Goal: Task Accomplishment & Management: Manage account settings

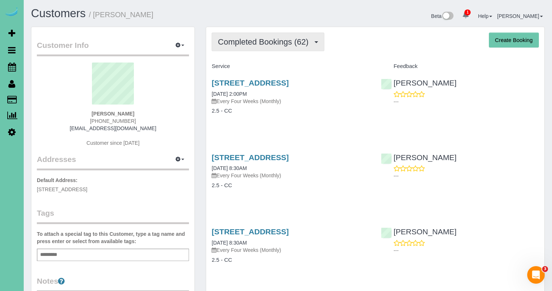
click at [250, 41] on span "Completed Bookings (62)" at bounding box center [265, 41] width 94 height 9
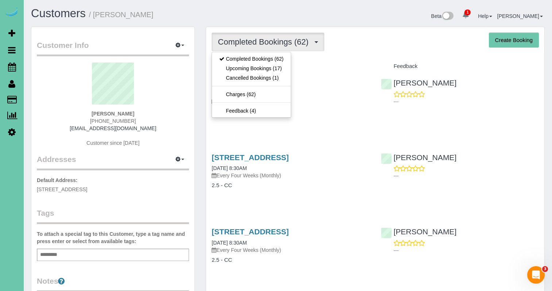
click at [244, 71] on link "Upcoming Bookings (17)" at bounding box center [251, 68] width 79 height 9
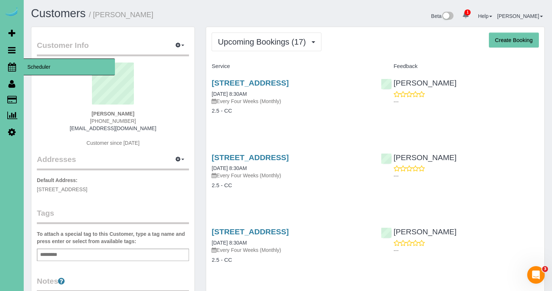
click at [13, 62] on link "Scheduler" at bounding box center [12, 66] width 24 height 17
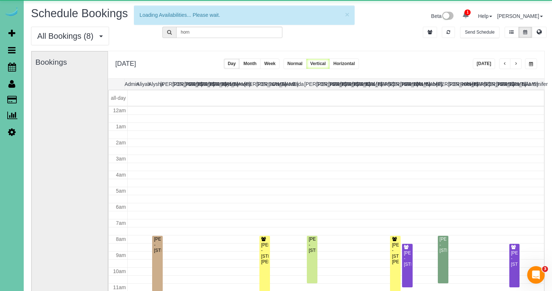
scroll to position [97, 0]
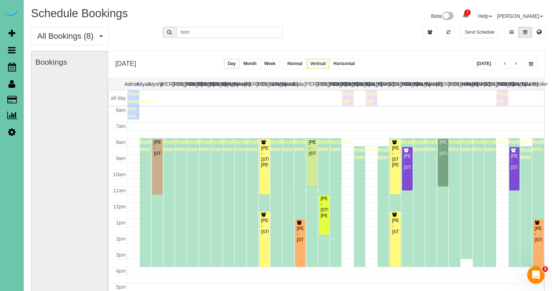
drag, startPoint x: 188, startPoint y: 30, endPoint x: 147, endPoint y: 23, distance: 41.3
click at [147, 23] on div "Schedule Bookings Beta 1 Your Notifications You have 0 alerts × You have 5 to c…" at bounding box center [288, 188] width 529 height 376
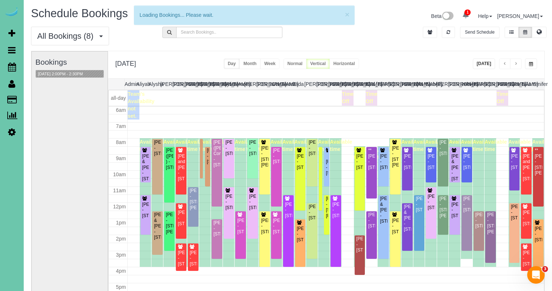
click at [534, 62] on button "button" at bounding box center [531, 63] width 12 height 11
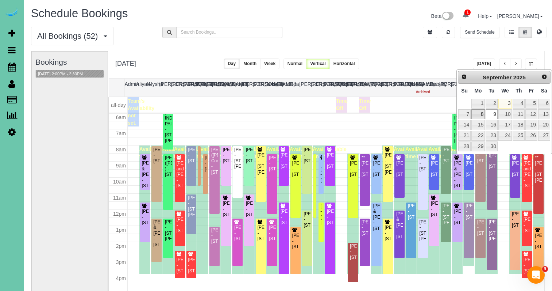
click at [478, 112] on link "8" at bounding box center [479, 114] width 14 height 10
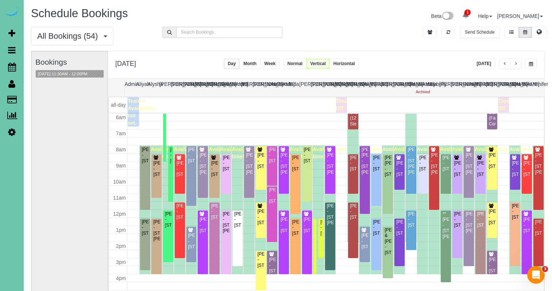
click at [280, 64] on button "Week" at bounding box center [269, 63] width 19 height 11
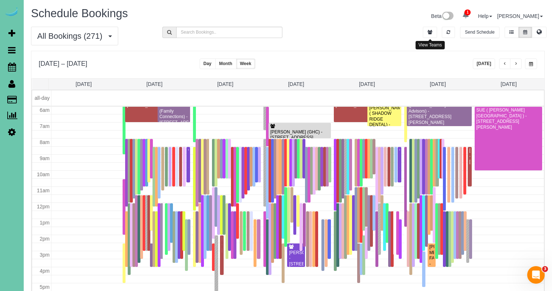
drag, startPoint x: 428, startPoint y: 32, endPoint x: 376, endPoint y: 32, distance: 51.8
click at [428, 32] on icon "button" at bounding box center [430, 32] width 5 height 4
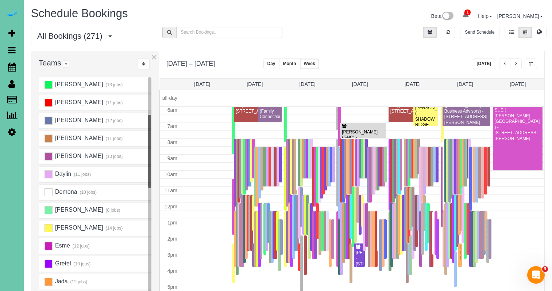
scroll to position [61, 0]
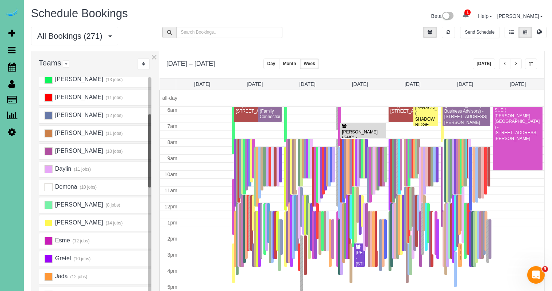
click at [47, 222] on ins at bounding box center [49, 223] width 8 height 8
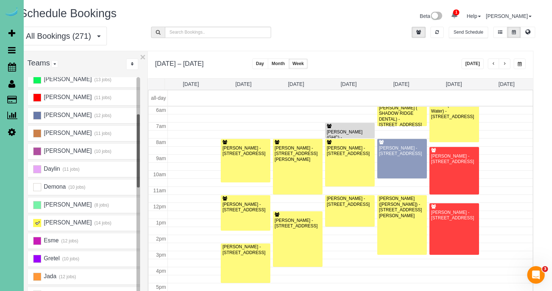
scroll to position [0, 11]
click at [491, 62] on button "button" at bounding box center [494, 63] width 12 height 11
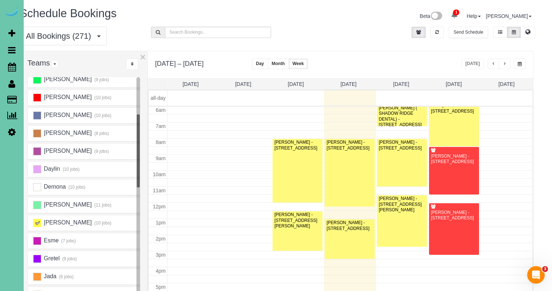
scroll to position [97, 0]
click at [503, 63] on span "button" at bounding box center [505, 64] width 4 height 4
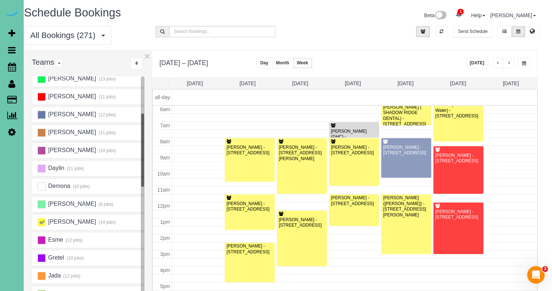
scroll to position [2, 7]
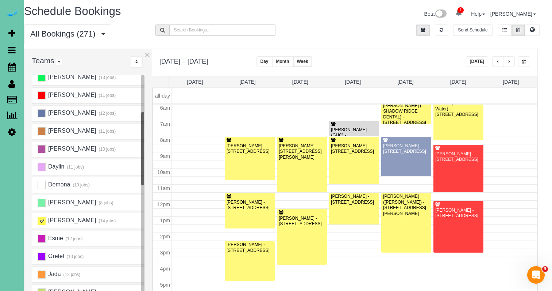
click at [504, 62] on button "button" at bounding box center [509, 61] width 12 height 11
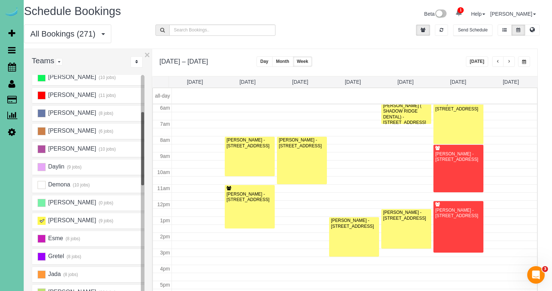
scroll to position [97, 0]
click at [42, 222] on ins at bounding box center [42, 220] width 8 height 8
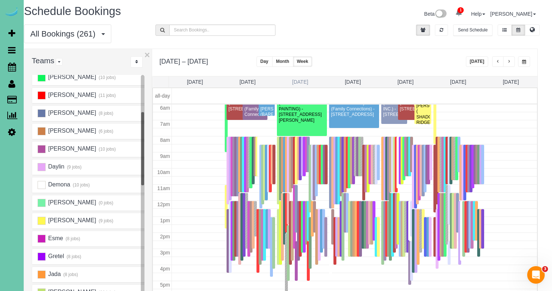
click at [303, 81] on link "[DATE]" at bounding box center [300, 82] width 16 height 6
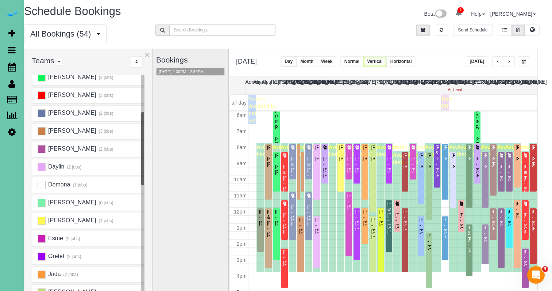
click at [526, 61] on span "button" at bounding box center [524, 61] width 4 height 4
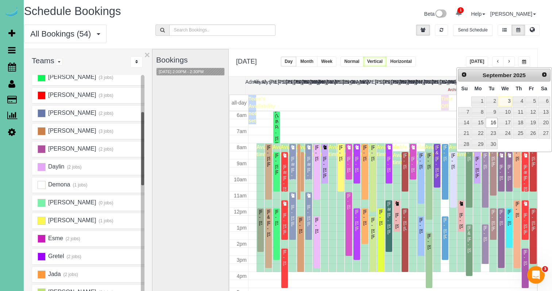
click at [457, 124] on body "1 Beta Your Notifications You have 0 alerts × You have 5 to charge for [DATE] A…" at bounding box center [269, 143] width 552 height 291
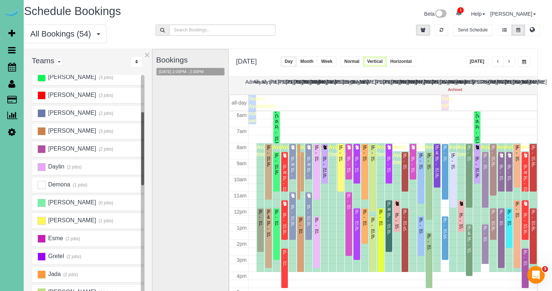
click at [507, 61] on button "button" at bounding box center [509, 61] width 12 height 11
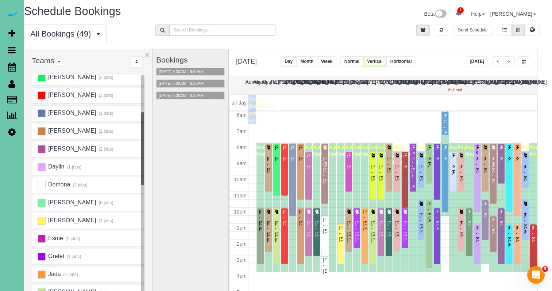
click at [526, 62] on button "button" at bounding box center [524, 61] width 12 height 11
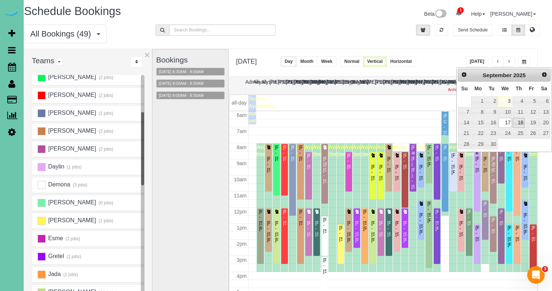
click at [520, 120] on link "18" at bounding box center [519, 123] width 12 height 10
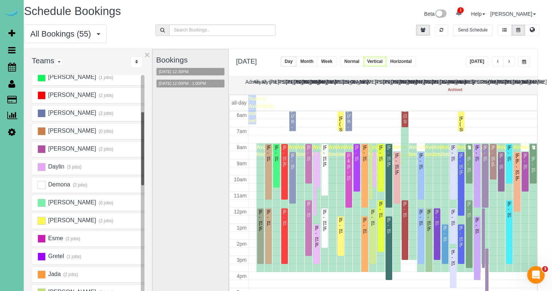
click at [524, 62] on span "button" at bounding box center [524, 61] width 4 height 4
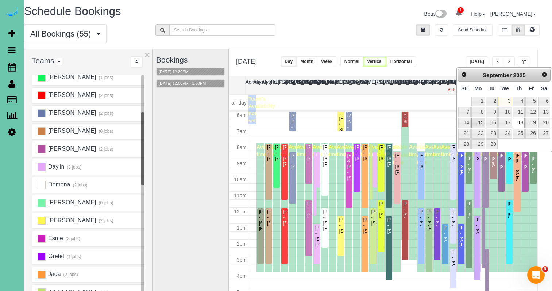
click at [480, 120] on link "15" at bounding box center [479, 123] width 14 height 10
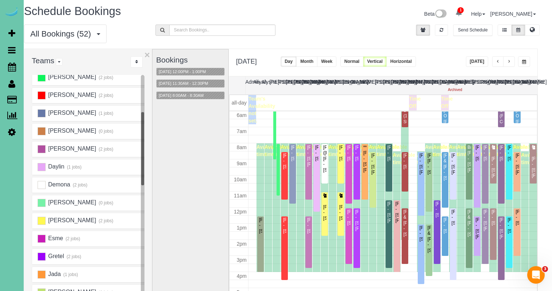
click at [337, 60] on button "Week" at bounding box center [326, 61] width 19 height 11
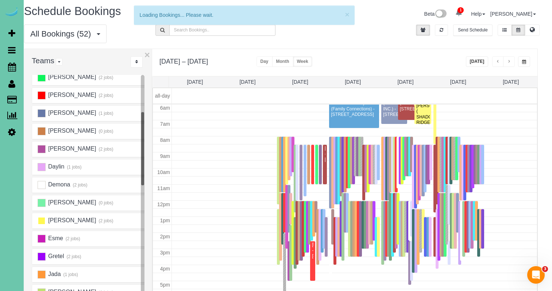
click at [43, 220] on ins at bounding box center [42, 220] width 8 height 8
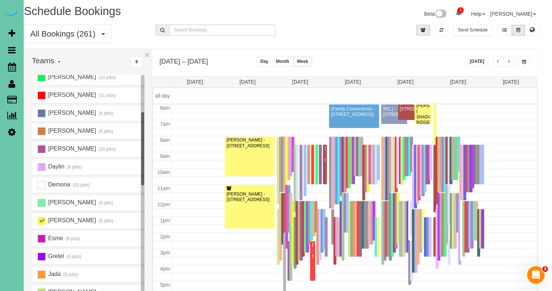
click at [43, 220] on ins at bounding box center [42, 220] width 8 height 8
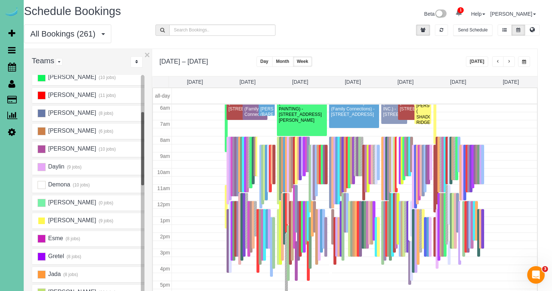
click at [41, 220] on ins at bounding box center [42, 220] width 8 height 8
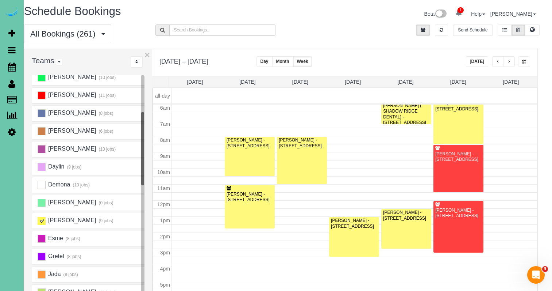
click at [524, 59] on button "button" at bounding box center [524, 61] width 12 height 11
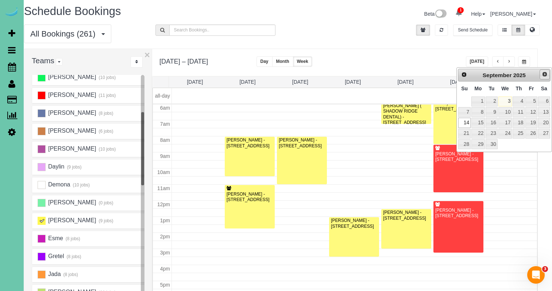
click at [542, 74] on span "Next" at bounding box center [545, 74] width 6 height 6
click at [492, 119] on link "14" at bounding box center [492, 123] width 12 height 10
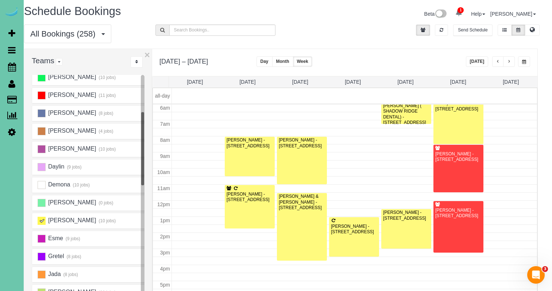
click at [526, 64] on button "button" at bounding box center [524, 61] width 12 height 11
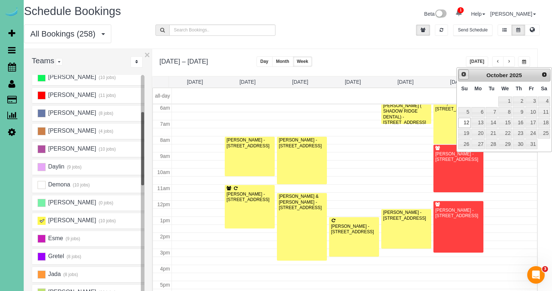
click at [465, 77] on link "Prev" at bounding box center [464, 74] width 10 height 10
click at [519, 121] on link "18" at bounding box center [519, 123] width 12 height 10
type input "**********"
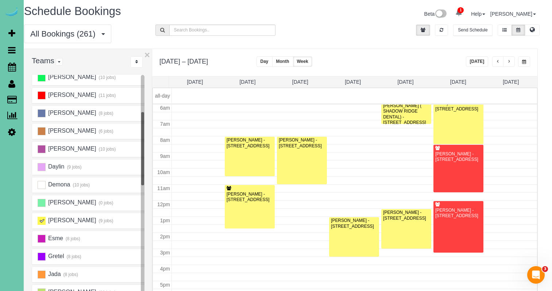
click at [371, 51] on div "**********" at bounding box center [344, 62] width 385 height 27
click at [500, 64] on button "button" at bounding box center [498, 61] width 12 height 11
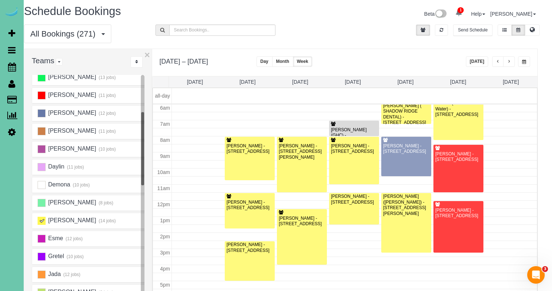
click at [510, 61] on span "button" at bounding box center [509, 61] width 4 height 4
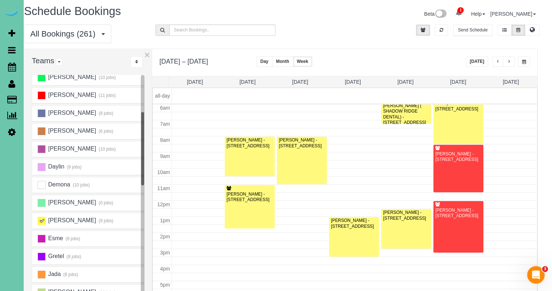
click at [497, 61] on span "button" at bounding box center [498, 61] width 4 height 4
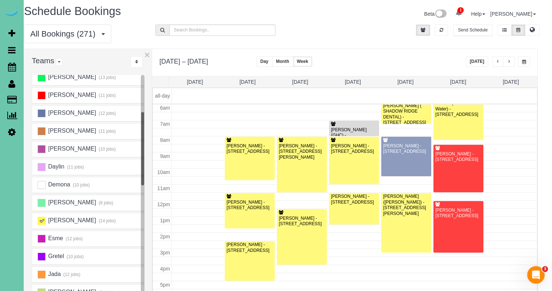
click at [511, 59] on button "button" at bounding box center [509, 61] width 12 height 11
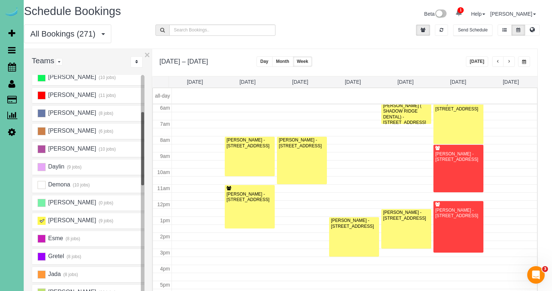
click at [511, 59] on button "button" at bounding box center [509, 61] width 12 height 11
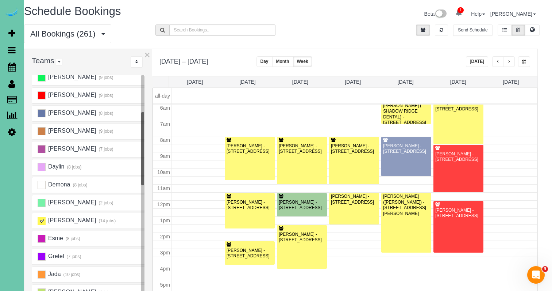
click at [511, 59] on button "button" at bounding box center [509, 61] width 12 height 11
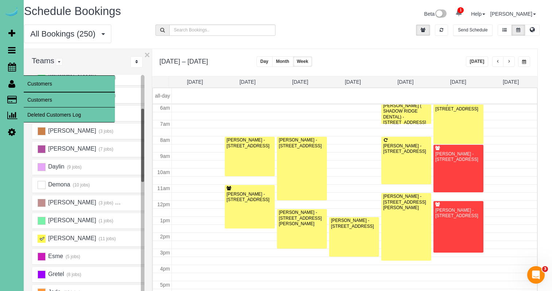
drag, startPoint x: 29, startPoint y: 96, endPoint x: 46, endPoint y: 92, distance: 16.9
click at [29, 96] on link "Customers" at bounding box center [69, 99] width 91 height 15
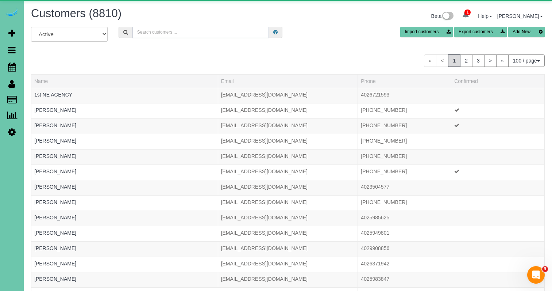
click at [147, 34] on input "text" at bounding box center [200, 32] width 137 height 11
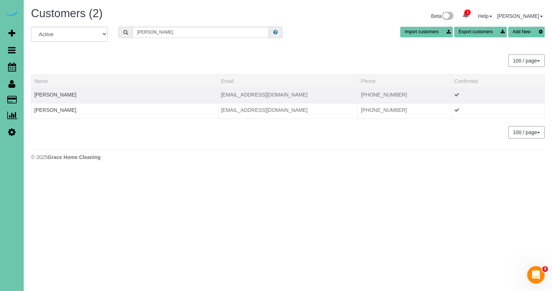
drag, startPoint x: 411, startPoint y: 95, endPoint x: 406, endPoint y: 94, distance: 5.9
click at [411, 95] on td "[PHONE_NUMBER]" at bounding box center [404, 95] width 93 height 15
drag, startPoint x: 389, startPoint y: 93, endPoint x: 361, endPoint y: 93, distance: 27.7
click at [361, 93] on td "[PHONE_NUMBER]" at bounding box center [404, 95] width 93 height 15
copy td "[PHONE_NUMBER]"
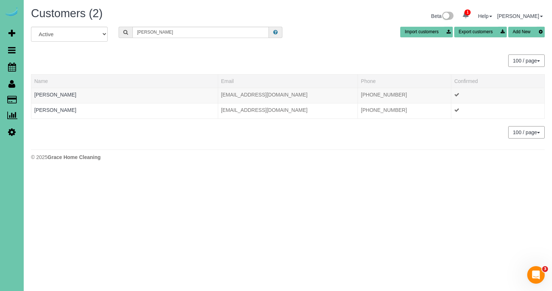
click at [331, 228] on body "1 Beta Your Notifications You have 0 alerts × You have 5 to charge for [DATE] A…" at bounding box center [276, 145] width 552 height 291
click at [178, 30] on input "[PERSON_NAME]" at bounding box center [200, 32] width 137 height 11
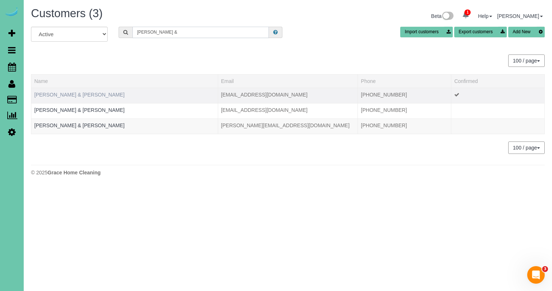
type input "[PERSON_NAME] &"
click at [78, 94] on link "[PERSON_NAME] & [PERSON_NAME]" at bounding box center [79, 95] width 90 height 6
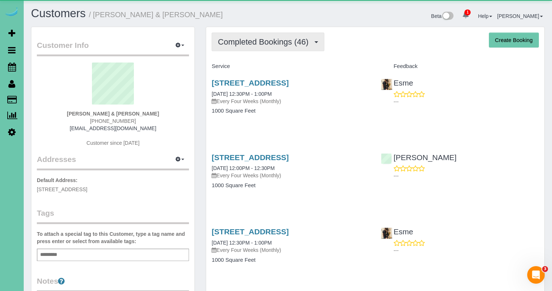
click at [241, 43] on span "Completed Bookings (46)" at bounding box center [265, 41] width 94 height 9
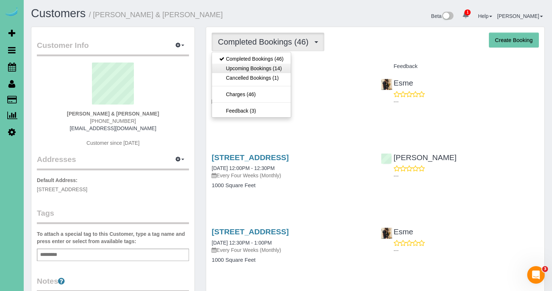
click at [246, 68] on link "Upcoming Bookings (14)" at bounding box center [251, 68] width 79 height 9
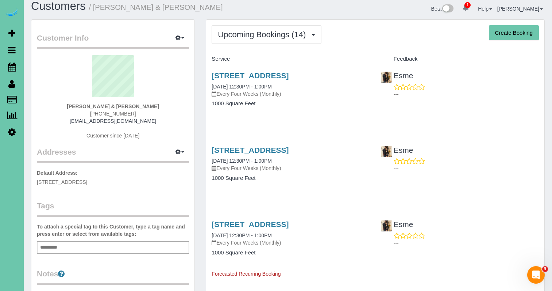
scroll to position [8, 0]
drag, startPoint x: 126, startPoint y: 112, endPoint x: 91, endPoint y: 112, distance: 34.3
click at [91, 112] on div "[PERSON_NAME] & [PERSON_NAME] [PHONE_NUMBER] [EMAIL_ADDRESS][DOMAIN_NAME] Custo…" at bounding box center [113, 100] width 152 height 91
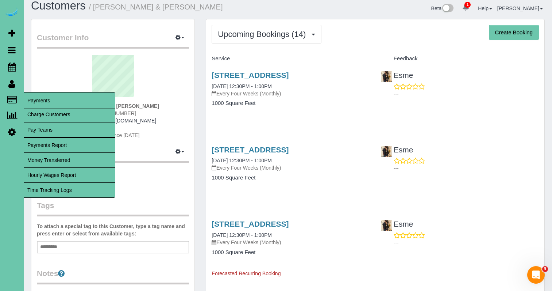
copy span "[PHONE_NUMBER]"
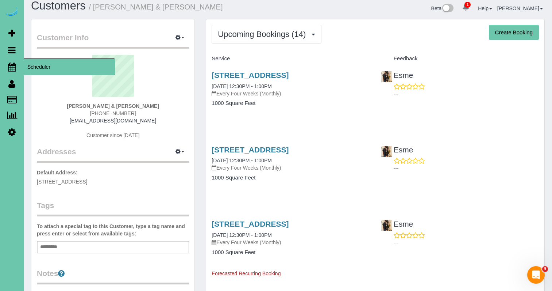
click at [12, 65] on icon at bounding box center [12, 66] width 8 height 9
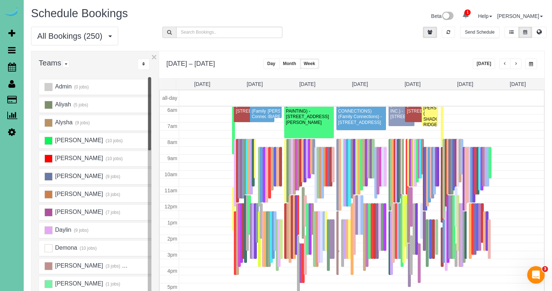
click at [529, 60] on button "button" at bounding box center [531, 63] width 12 height 11
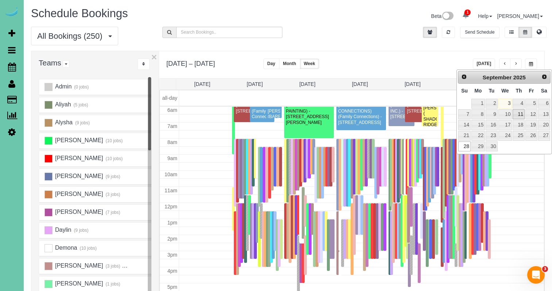
click at [524, 112] on link "11" at bounding box center [519, 114] width 12 height 10
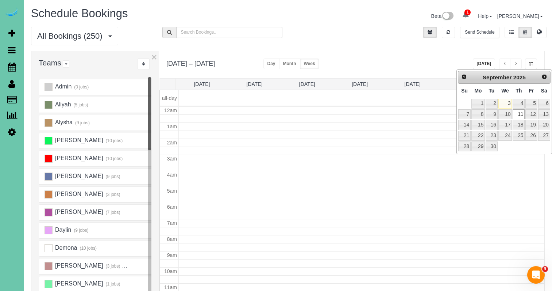
type input "**********"
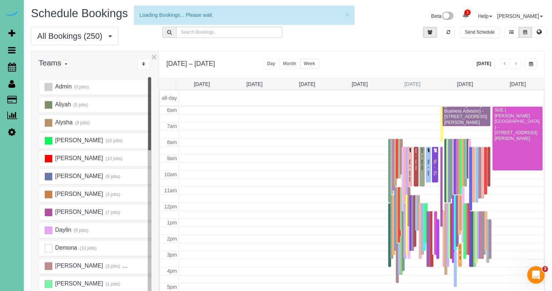
click at [415, 82] on link "[DATE]" at bounding box center [413, 84] width 16 height 6
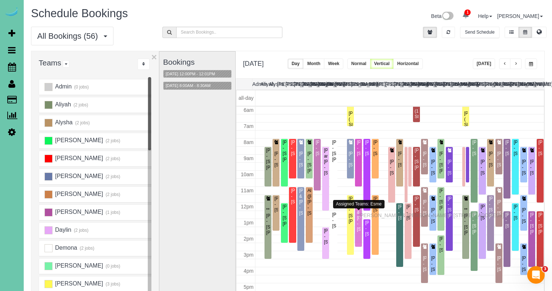
drag, startPoint x: 361, startPoint y: 222, endPoint x: 361, endPoint y: 214, distance: 8.4
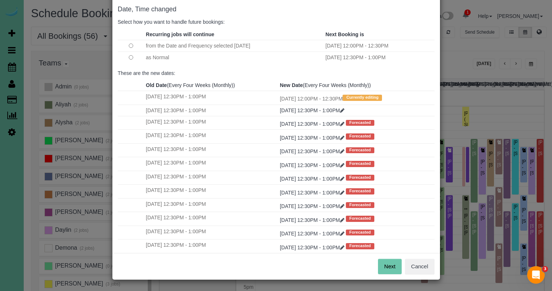
scroll to position [36, 0]
click at [391, 268] on button "Next" at bounding box center [390, 266] width 24 height 15
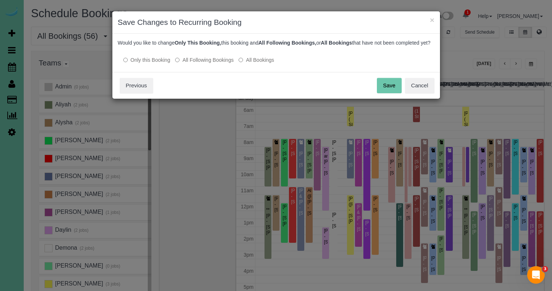
scroll to position [0, 0]
click at [395, 93] on button "Save" at bounding box center [389, 85] width 25 height 15
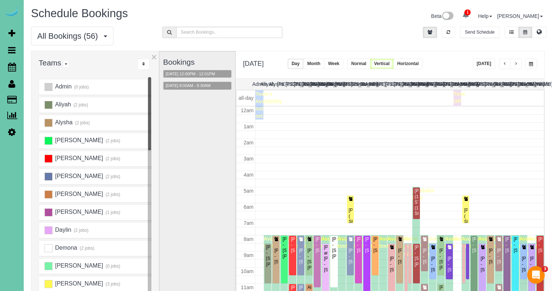
scroll to position [97, 0]
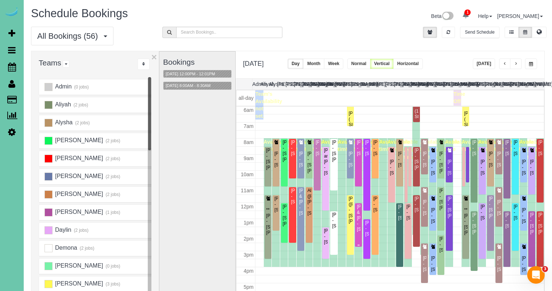
click at [359, 211] on div "[PERSON_NAME] & [PERSON_NAME] - [STREET_ADDRESS]" at bounding box center [359, 218] width 4 height 28
click at [359, 211] on body "1 Beta Your Notifications You have 0 alerts × You have 5 to charge for [DATE] A…" at bounding box center [276, 145] width 552 height 291
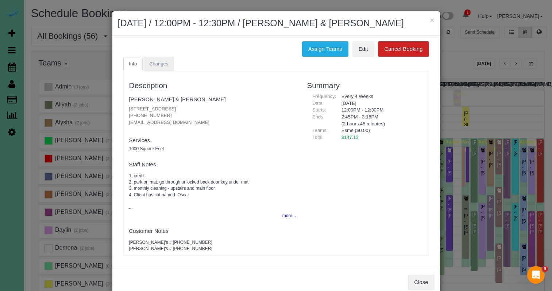
click at [166, 63] on span "Changes" at bounding box center [158, 63] width 19 height 5
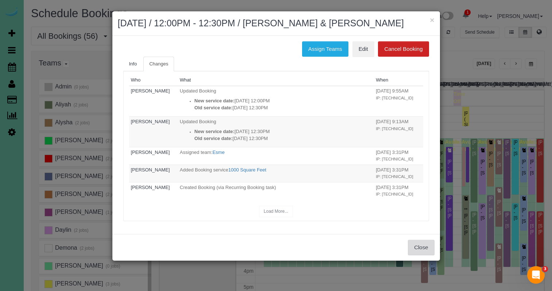
click at [420, 242] on button "Close" at bounding box center [421, 246] width 26 height 15
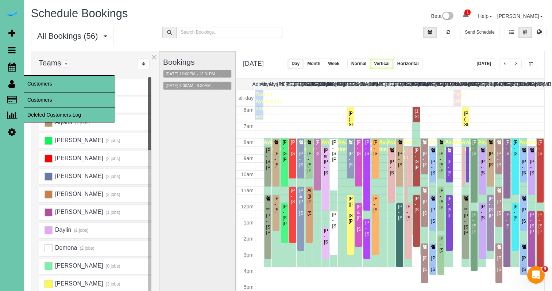
click at [36, 96] on link "Customers" at bounding box center [69, 99] width 91 height 15
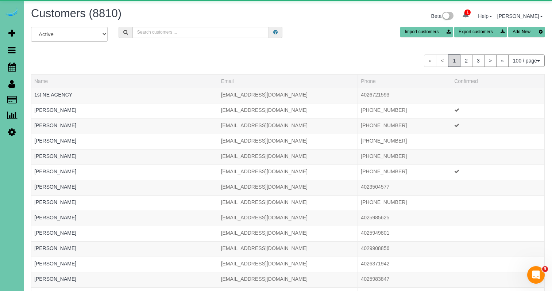
drag, startPoint x: 167, startPoint y: 38, endPoint x: 166, endPoint y: 33, distance: 4.9
click at [167, 38] on div "All Active Archived Import customers Export customers Add New" at bounding box center [288, 37] width 525 height 20
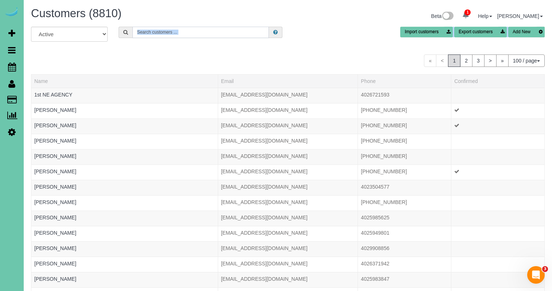
click at [166, 33] on input "text" at bounding box center [200, 32] width 137 height 11
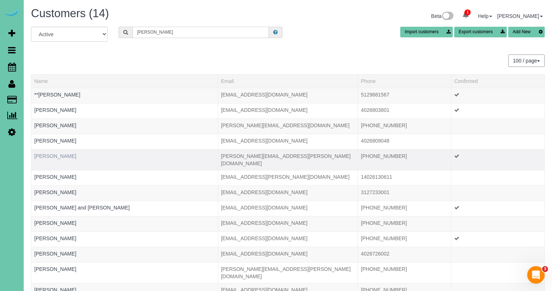
type input "[PERSON_NAME]"
click at [55, 156] on link "[PERSON_NAME]" at bounding box center [55, 156] width 42 height 6
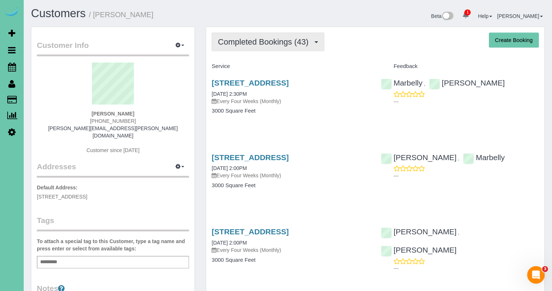
click at [257, 41] on span "Completed Bookings (43)" at bounding box center [265, 41] width 94 height 9
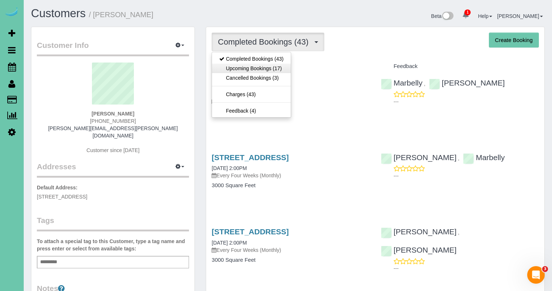
click at [251, 65] on link "Upcoming Bookings (17)" at bounding box center [251, 68] width 79 height 9
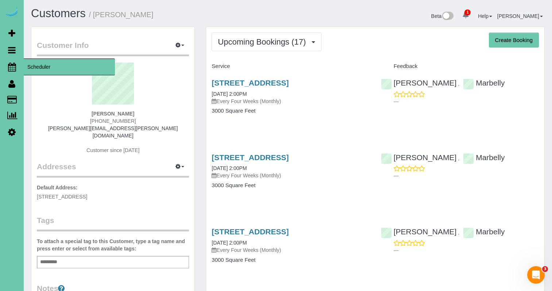
click at [11, 70] on icon at bounding box center [12, 66] width 8 height 9
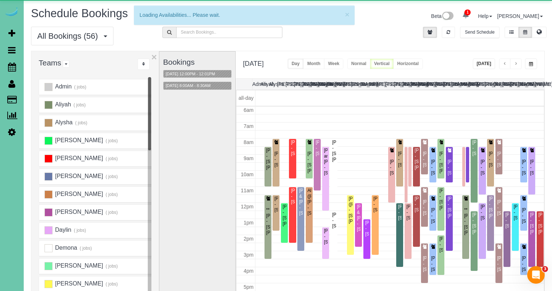
scroll to position [97, 0]
click at [529, 61] on button "button" at bounding box center [531, 63] width 12 height 11
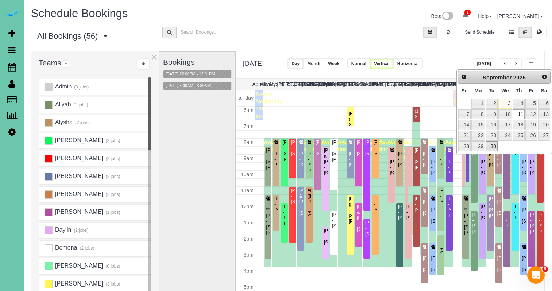
click at [490, 145] on link "30" at bounding box center [492, 146] width 12 height 10
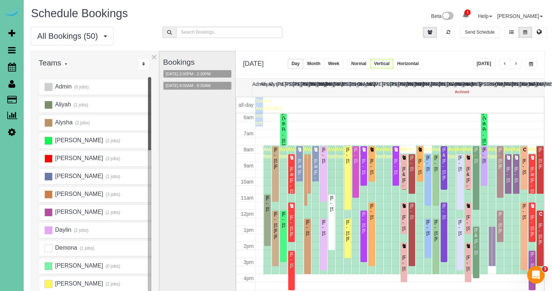
click at [151, 58] on button "×" at bounding box center [153, 56] width 5 height 9
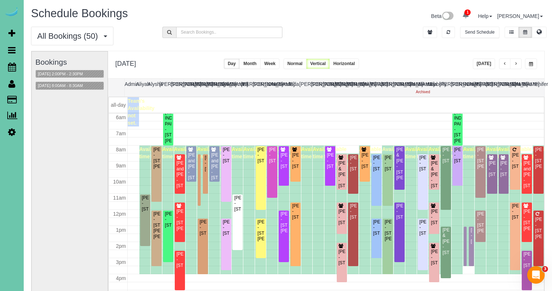
click at [532, 62] on span "button" at bounding box center [531, 64] width 4 height 4
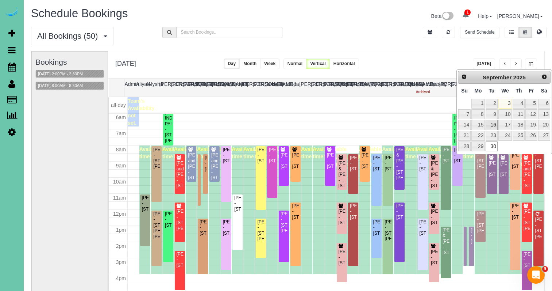
click at [493, 122] on link "16" at bounding box center [492, 125] width 12 height 10
type input "**********"
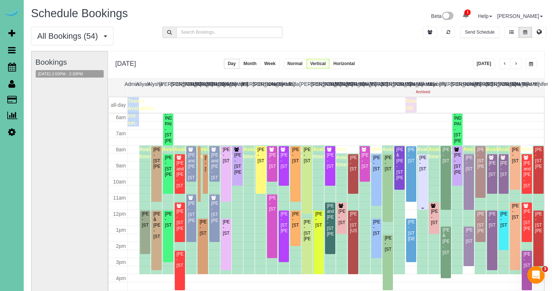
click at [423, 166] on div "[PERSON_NAME] - [STREET_ADDRESS]" at bounding box center [422, 163] width 7 height 17
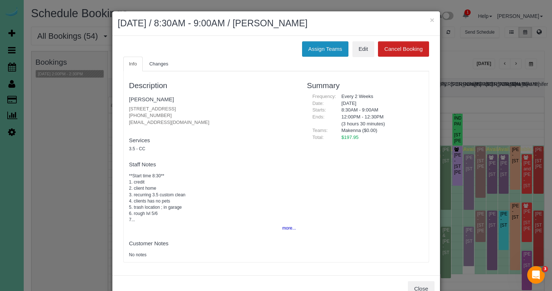
click at [317, 44] on button "Assign Teams" at bounding box center [325, 48] width 46 height 15
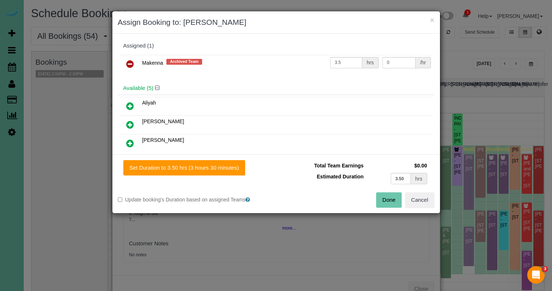
click at [130, 66] on icon at bounding box center [130, 63] width 8 height 9
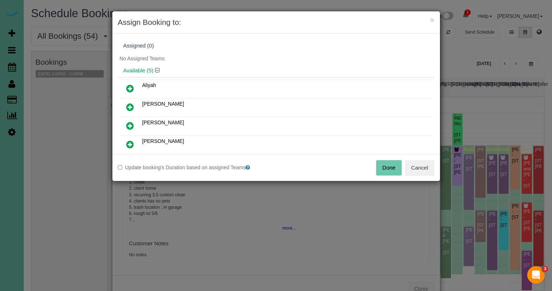
drag, startPoint x: 128, startPoint y: 104, endPoint x: 139, endPoint y: 111, distance: 12.8
click at [128, 104] on icon at bounding box center [130, 107] width 8 height 9
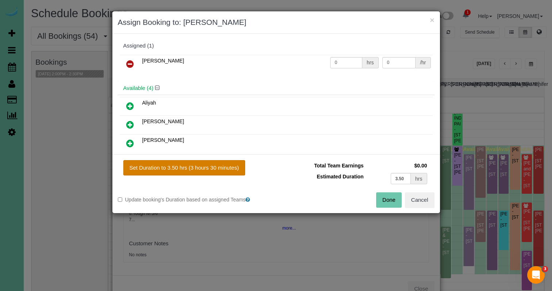
click at [214, 166] on button "Set Duration to 3.50 hrs (3 hours 30 minutes)" at bounding box center [184, 167] width 122 height 15
type input "3.50"
click at [383, 200] on button "Done" at bounding box center [389, 199] width 26 height 15
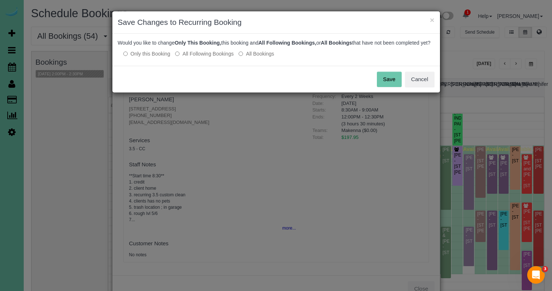
click at [203, 57] on label "All Following Bookings" at bounding box center [204, 53] width 58 height 7
click at [390, 84] on button "Save" at bounding box center [389, 79] width 25 height 15
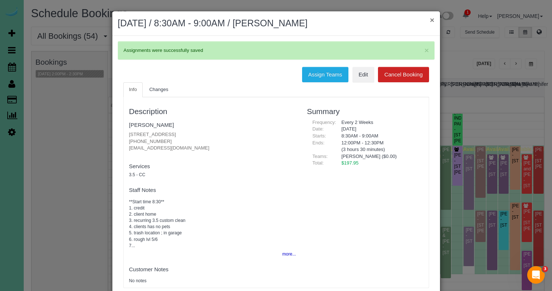
click at [433, 18] on button "×" at bounding box center [432, 20] width 4 height 8
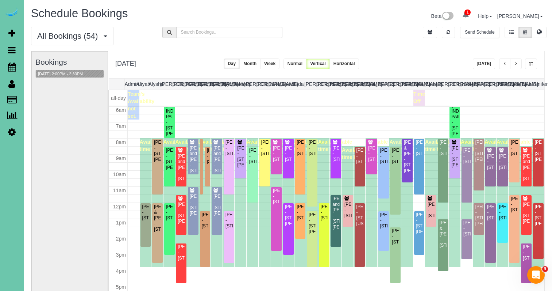
click at [530, 62] on span "button" at bounding box center [531, 64] width 4 height 4
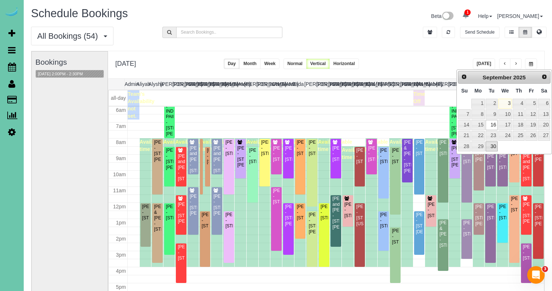
click at [492, 143] on link "30" at bounding box center [492, 146] width 12 height 10
type input "**********"
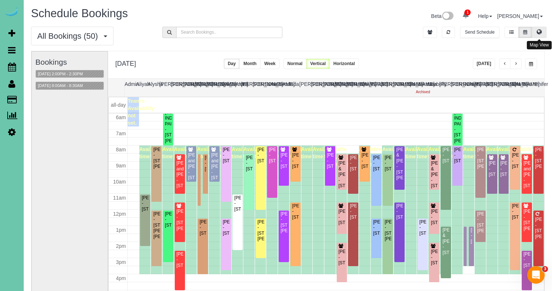
click at [541, 32] on icon at bounding box center [539, 32] width 5 height 4
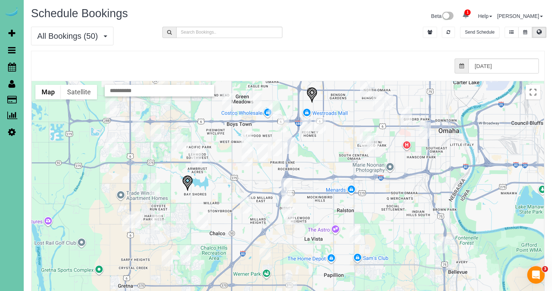
click at [356, 200] on div at bounding box center [288, 226] width 512 height 291
click at [169, 258] on img "09/30/2025 11:30AM - Blake Uhlenhake - 9915 S 181st Street, Omaha, NE 68136" at bounding box center [167, 257] width 11 height 17
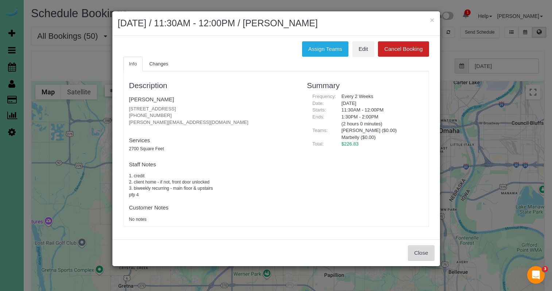
click at [418, 245] on button "Close" at bounding box center [421, 252] width 26 height 15
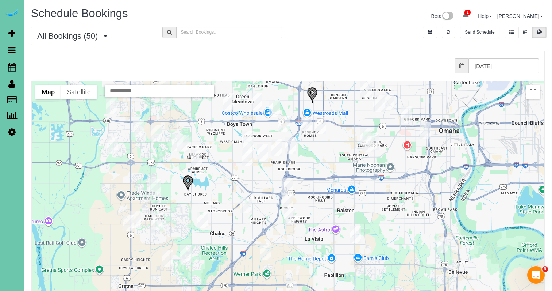
click at [189, 252] on img "09/30/2025 2:00PM - Craig Ingrisano - 17126 Colony Drive, Omaha, NE 68136" at bounding box center [185, 253] width 11 height 17
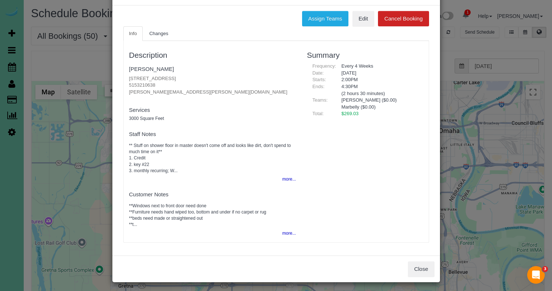
scroll to position [30, 0]
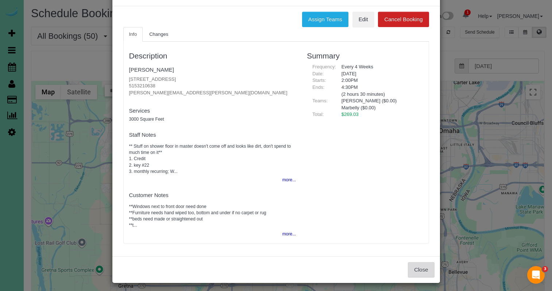
click at [422, 262] on button "Close" at bounding box center [421, 269] width 26 height 15
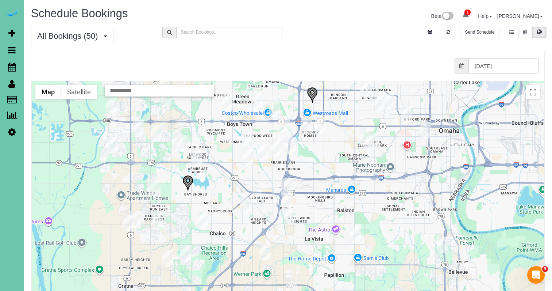
click at [126, 221] on img "09/30/2025 8:00AM - Shannon Rodgerson - 7512 S 204th Ave, Gretna, NE 68136" at bounding box center [128, 222] width 11 height 17
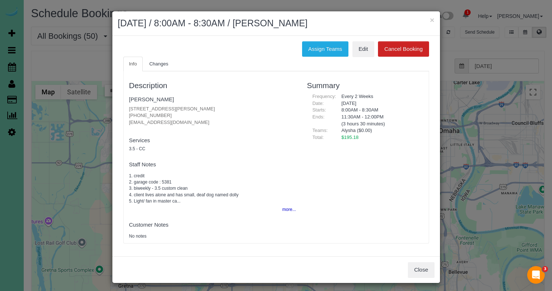
drag, startPoint x: 411, startPoint y: 262, endPoint x: 389, endPoint y: 259, distance: 21.7
click at [411, 262] on button "Close" at bounding box center [421, 269] width 26 height 15
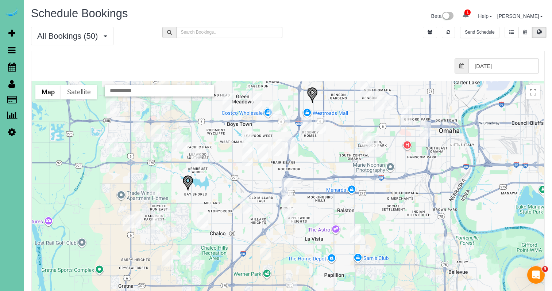
click at [154, 220] on img "09/30/2025 12:00PM - Josh Klein - 18709 Josephine Street, Omaha, NE 68136" at bounding box center [156, 221] width 11 height 17
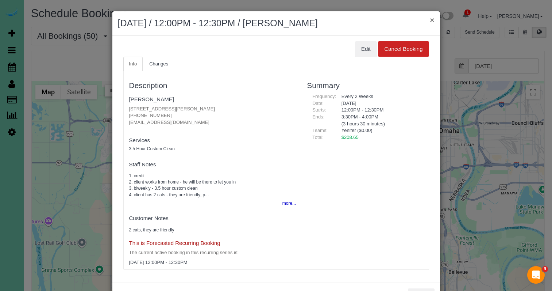
click at [433, 22] on button "×" at bounding box center [432, 20] width 4 height 8
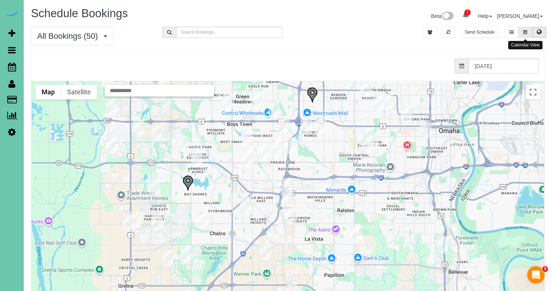
click at [523, 30] on icon at bounding box center [525, 32] width 4 height 4
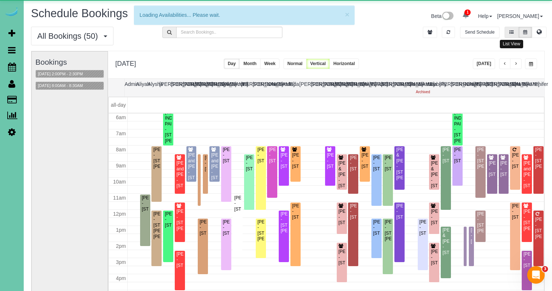
scroll to position [97, 0]
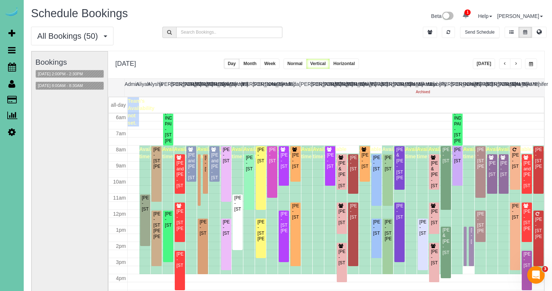
click at [502, 64] on button "button" at bounding box center [505, 63] width 12 height 11
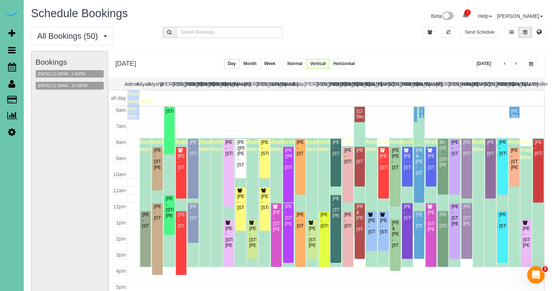
click at [518, 65] on button "button" at bounding box center [516, 63] width 12 height 11
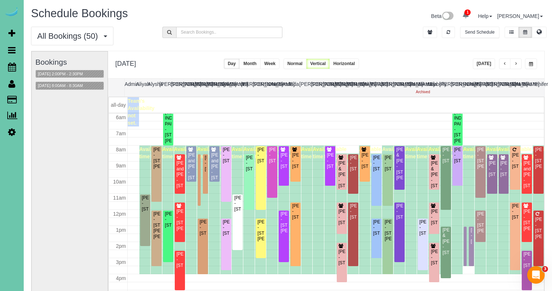
click at [518, 65] on button "button" at bounding box center [516, 63] width 12 height 11
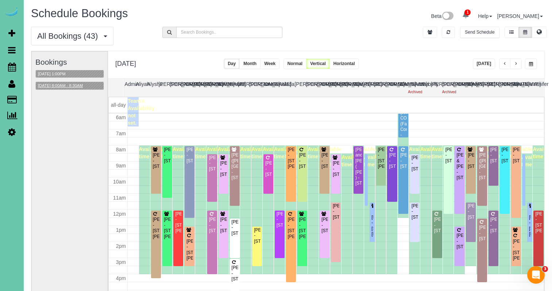
click at [85, 85] on button "[DATE] 8:00AM - 8:30AM" at bounding box center [60, 86] width 49 height 8
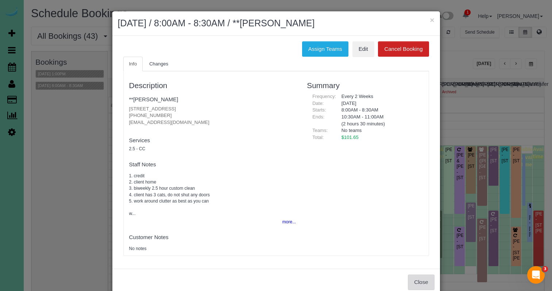
click at [424, 282] on button "Close" at bounding box center [421, 281] width 26 height 15
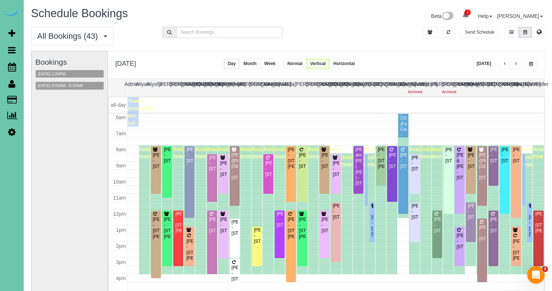
scroll to position [51, 0]
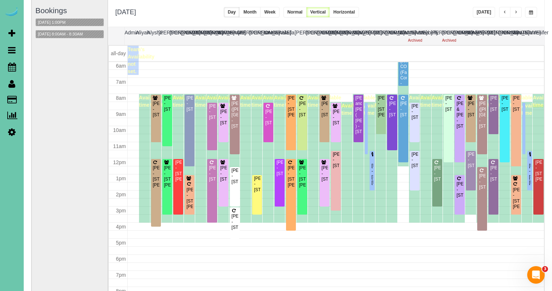
click at [450, 108] on div "[PERSON_NAME] - [STREET_ADDRESS]" at bounding box center [448, 103] width 7 height 17
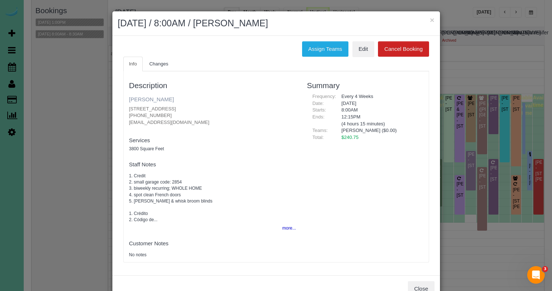
click at [157, 98] on link "[PERSON_NAME]" at bounding box center [151, 99] width 45 height 6
click at [435, 19] on div "× [DATE] / 8:00AM / [PERSON_NAME]" at bounding box center [276, 23] width 328 height 24
click at [433, 20] on button "×" at bounding box center [432, 20] width 4 height 8
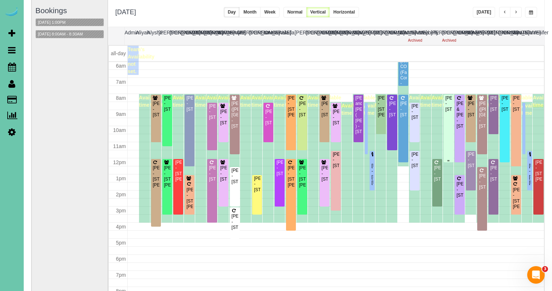
click at [447, 112] on div "[PERSON_NAME] - [STREET_ADDRESS]" at bounding box center [448, 103] width 7 height 17
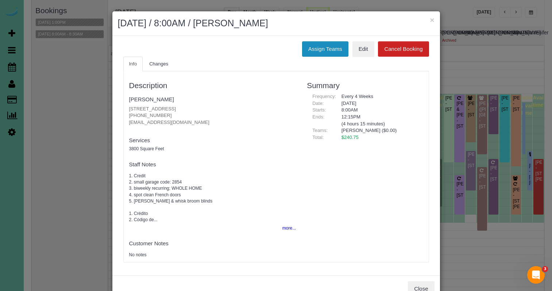
click at [318, 42] on button "Assign Teams" at bounding box center [325, 48] width 46 height 15
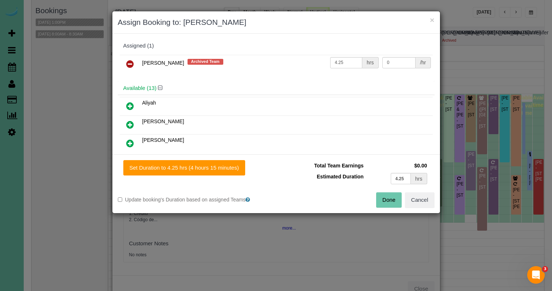
click at [133, 64] on icon at bounding box center [130, 63] width 8 height 9
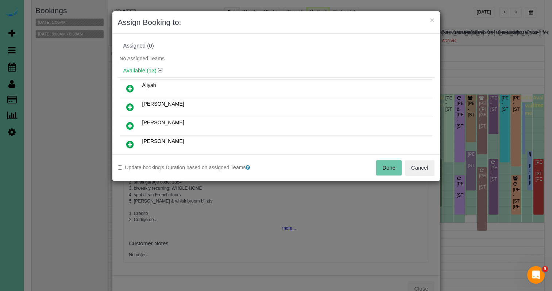
click at [133, 121] on icon at bounding box center [130, 125] width 8 height 9
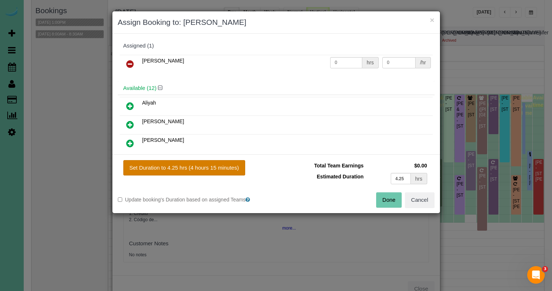
drag, startPoint x: 197, startPoint y: 174, endPoint x: 207, endPoint y: 172, distance: 9.5
click at [197, 174] on button "Set Duration to 4.25 hrs (4 hours 15 minutes)" at bounding box center [184, 167] width 122 height 15
type input "4.25"
drag, startPoint x: 210, startPoint y: 170, endPoint x: 240, endPoint y: 172, distance: 30.0
click at [215, 170] on button "Set Duration to 4.25 hrs (4 hours 15 minutes)" at bounding box center [184, 167] width 122 height 15
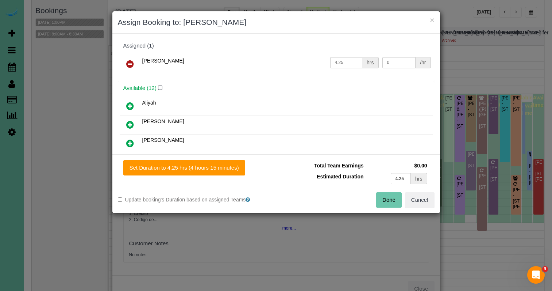
click at [384, 196] on button "Done" at bounding box center [389, 199] width 26 height 15
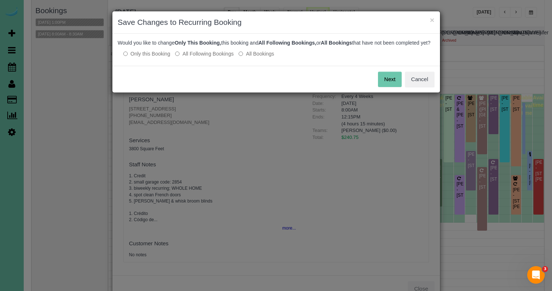
click at [211, 57] on label "All Following Bookings" at bounding box center [204, 53] width 58 height 7
click at [389, 87] on button "Save" at bounding box center [389, 79] width 25 height 15
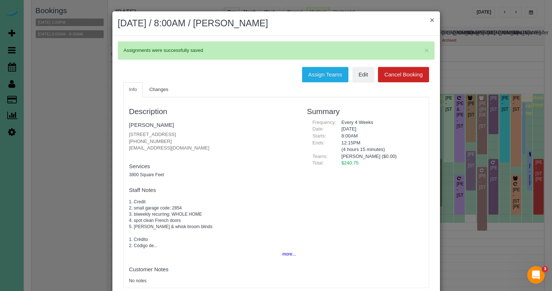
click at [432, 19] on button "×" at bounding box center [432, 20] width 4 height 8
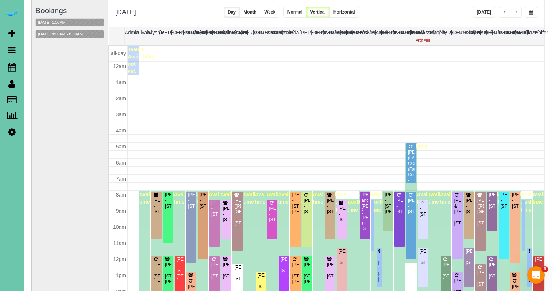
scroll to position [97, 0]
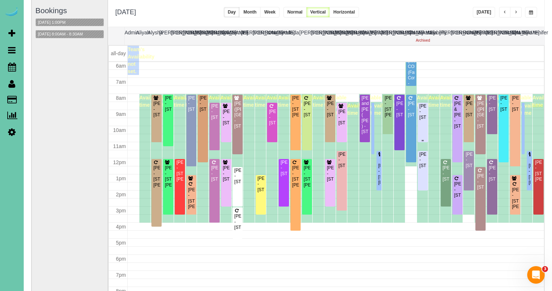
click at [423, 120] on div "[PERSON_NAME] - [STREET_ADDRESS]" at bounding box center [422, 111] width 7 height 17
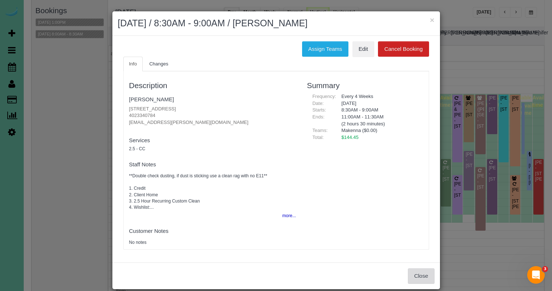
click at [411, 278] on button "Close" at bounding box center [421, 275] width 26 height 15
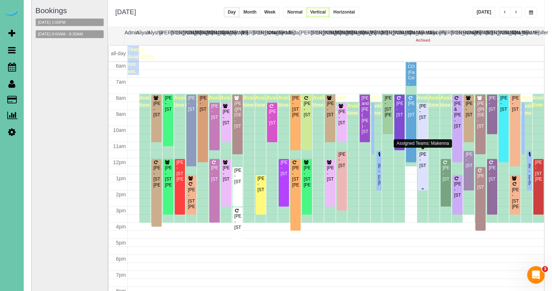
click at [420, 168] on div "[PERSON_NAME] - [STREET_ADDRESS]" at bounding box center [422, 159] width 7 height 17
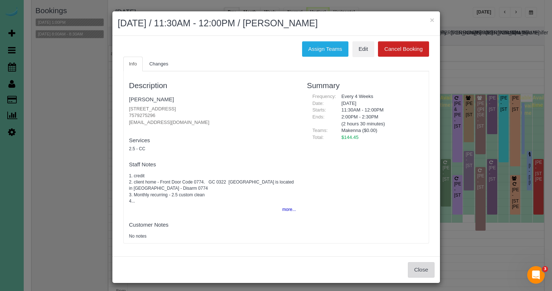
click at [418, 266] on button "Close" at bounding box center [421, 269] width 26 height 15
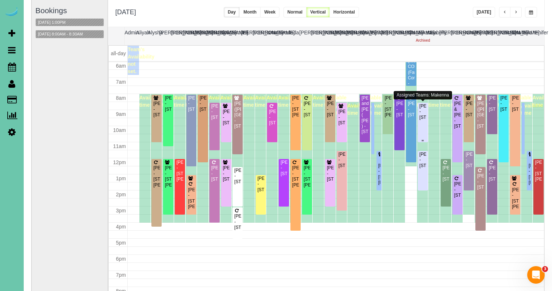
click at [422, 120] on div "[PERSON_NAME] - [STREET_ADDRESS]" at bounding box center [422, 111] width 7 height 17
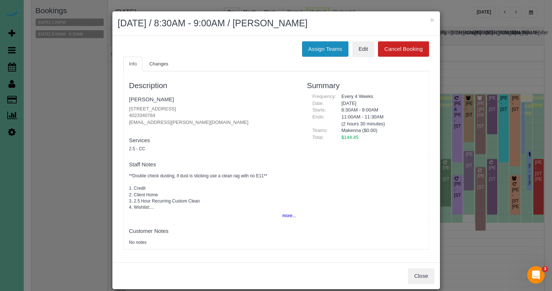
drag, startPoint x: 320, startPoint y: 50, endPoint x: 306, endPoint y: 50, distance: 14.2
click at [320, 50] on button "Assign Teams" at bounding box center [325, 48] width 46 height 15
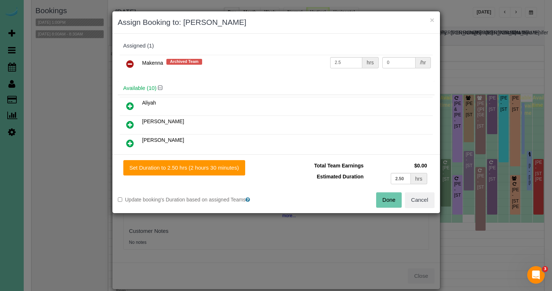
click at [130, 60] on icon at bounding box center [130, 63] width 8 height 9
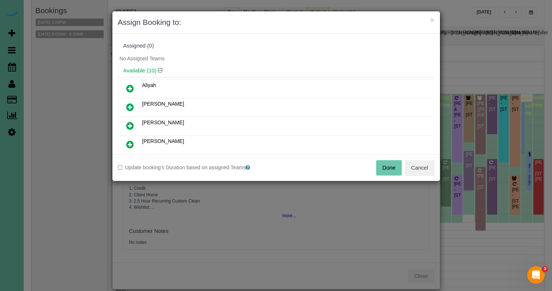
drag, startPoint x: 134, startPoint y: 126, endPoint x: 158, endPoint y: 141, distance: 27.9
click at [134, 126] on link at bounding box center [130, 126] width 17 height 15
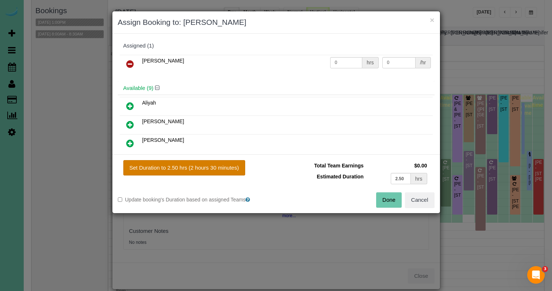
click at [201, 166] on button "Set Duration to 2.50 hrs (2 hours 30 minutes)" at bounding box center [184, 167] width 122 height 15
type input "2.50"
click at [390, 198] on button "Done" at bounding box center [389, 199] width 26 height 15
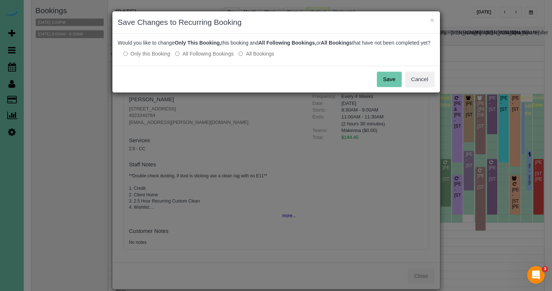
click at [203, 57] on label "All Following Bookings" at bounding box center [204, 53] width 58 height 7
click at [388, 87] on button "Save" at bounding box center [389, 79] width 25 height 15
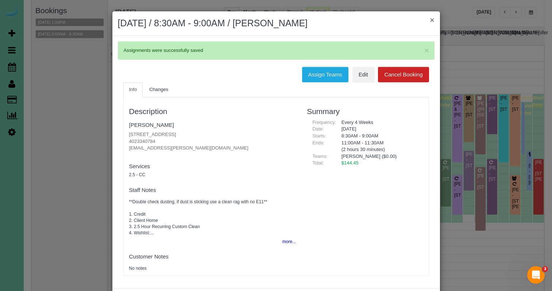
click at [434, 22] on button "×" at bounding box center [432, 20] width 4 height 8
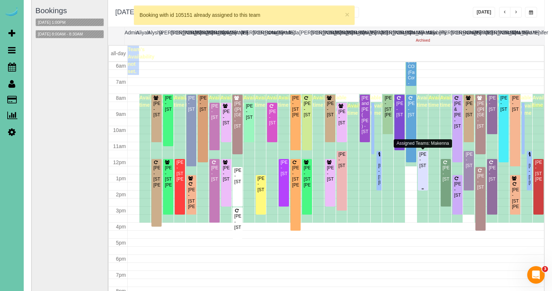
click at [423, 162] on div "[PERSON_NAME] - [STREET_ADDRESS]" at bounding box center [422, 159] width 7 height 17
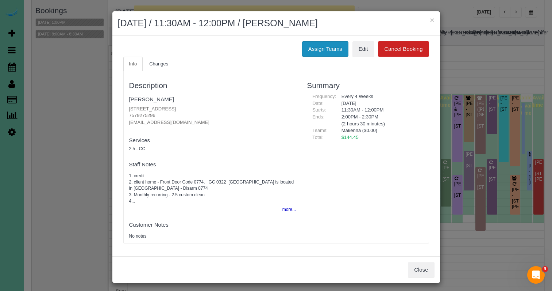
click at [320, 49] on button "Assign Teams" at bounding box center [325, 48] width 46 height 15
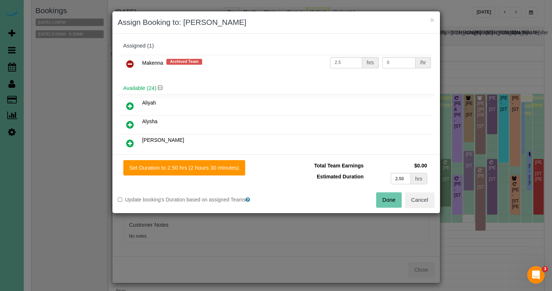
drag, startPoint x: 132, startPoint y: 67, endPoint x: 131, endPoint y: 80, distance: 12.9
click at [132, 67] on icon at bounding box center [130, 63] width 8 height 9
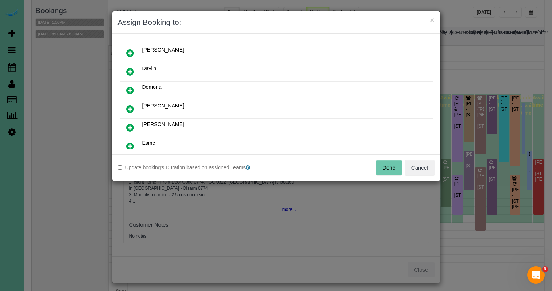
scroll to position [112, 0]
click at [131, 107] on icon at bounding box center [130, 107] width 8 height 9
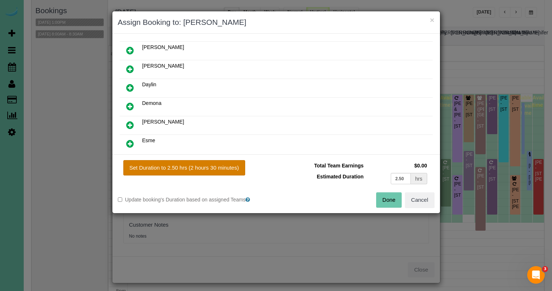
drag, startPoint x: 189, startPoint y: 163, endPoint x: 226, endPoint y: 167, distance: 36.7
click at [189, 163] on button "Set Duration to 2.50 hrs (2 hours 30 minutes)" at bounding box center [184, 167] width 122 height 15
type input "2.50"
drag, startPoint x: 395, startPoint y: 200, endPoint x: 385, endPoint y: 195, distance: 10.5
click at [395, 199] on button "Done" at bounding box center [389, 199] width 26 height 15
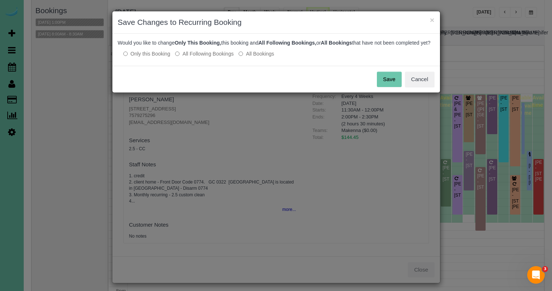
click at [201, 57] on label "All Following Bookings" at bounding box center [204, 53] width 58 height 7
click at [386, 86] on button "Save" at bounding box center [389, 79] width 25 height 15
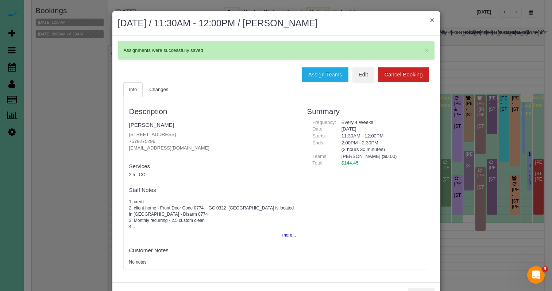
click at [432, 20] on button "×" at bounding box center [432, 20] width 4 height 8
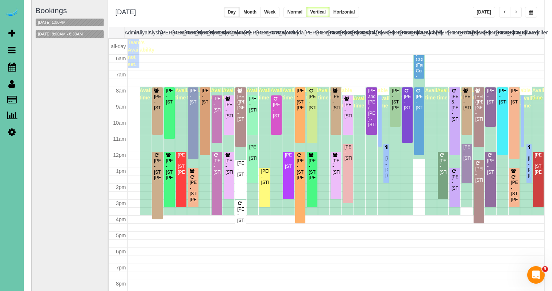
scroll to position [94, 0]
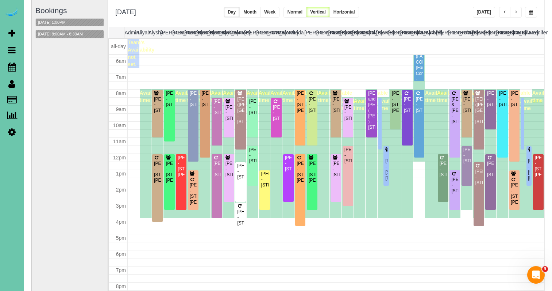
click at [49, 85] on div "Bookings [DATE] 1:00PM [DATE] 8:00AM - 8:30AM" at bounding box center [69, 145] width 69 height 291
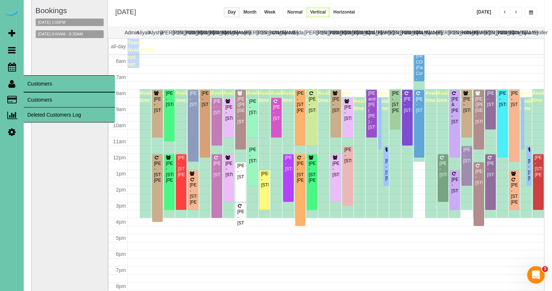
click at [45, 100] on link "Customers" at bounding box center [69, 99] width 91 height 15
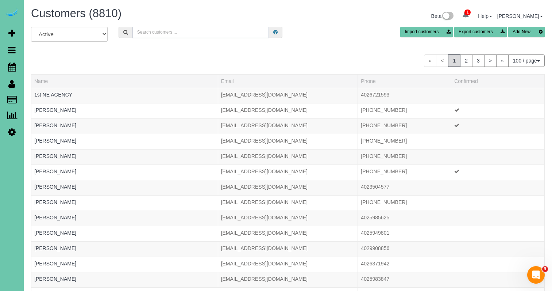
click at [175, 34] on input "text" at bounding box center [200, 32] width 137 height 11
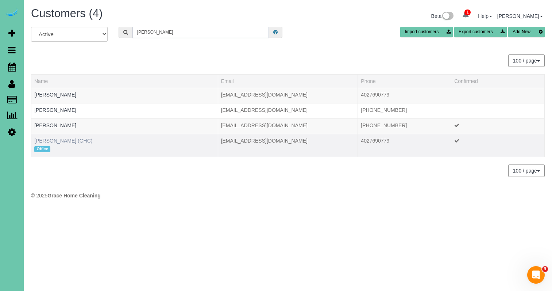
type input "[PERSON_NAME]"
drag, startPoint x: 71, startPoint y: 142, endPoint x: 65, endPoint y: 142, distance: 6.6
click at [71, 142] on link "[PERSON_NAME] (GHC)" at bounding box center [63, 141] width 58 height 6
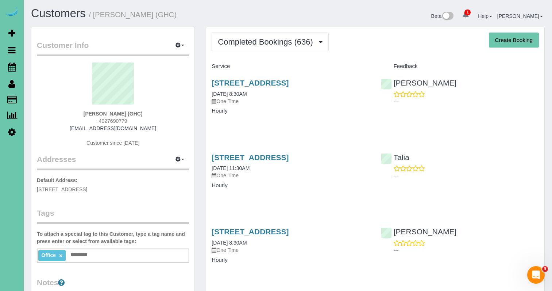
drag, startPoint x: 495, startPoint y: 43, endPoint x: 479, endPoint y: 47, distance: 16.9
click at [490, 44] on button "Create Booking" at bounding box center [514, 39] width 50 height 15
select select "NE"
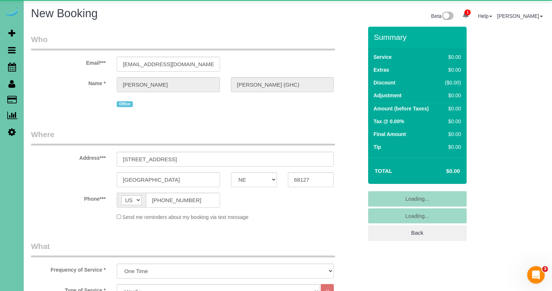
select select "object:18155"
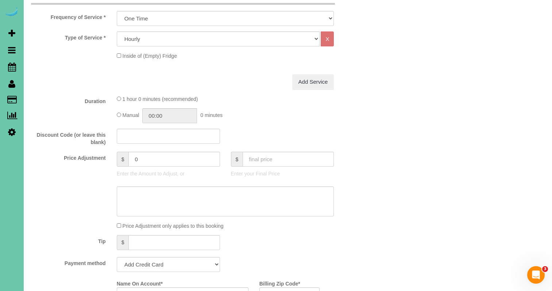
scroll to position [273, 0]
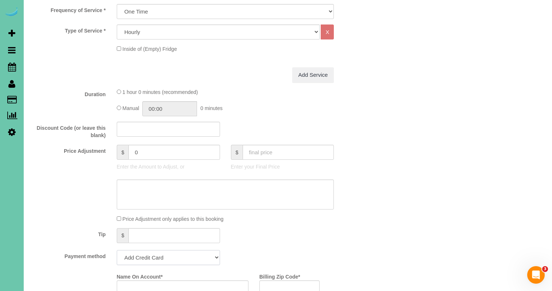
select select "string:check"
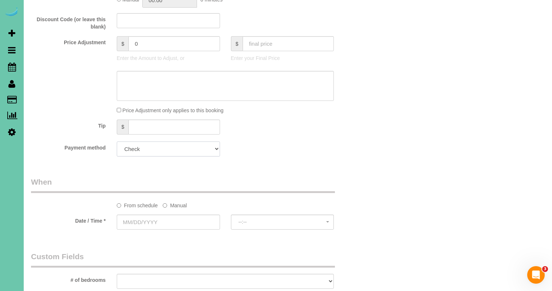
scroll to position [382, 0]
click at [168, 204] on label "Manual" at bounding box center [175, 203] width 24 height 10
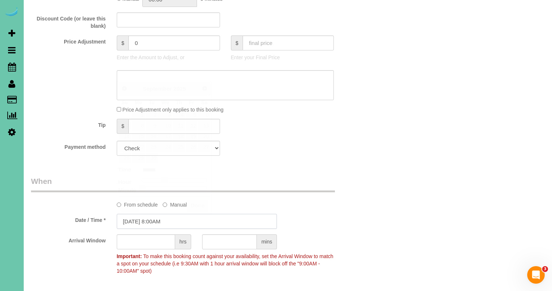
click at [161, 219] on input "[DATE] 8:00AM" at bounding box center [197, 221] width 160 height 15
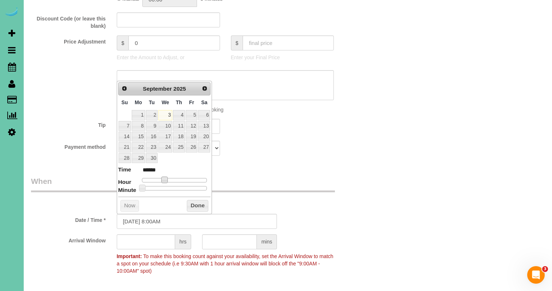
type input "[DATE] 9:00AM"
type input "******"
type input "[DATE] 10:00AM"
type input "*******"
type input "[DATE] 11:00AM"
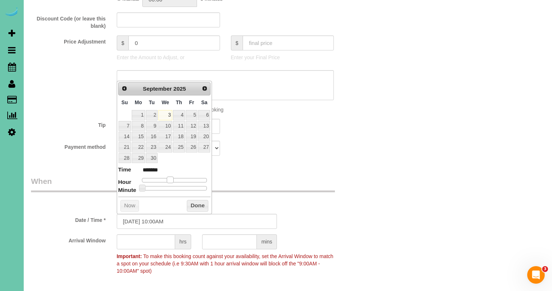
type input "*******"
type input "[DATE] 12:00PM"
type input "*******"
type input "[DATE] 1:00PM"
type input "******"
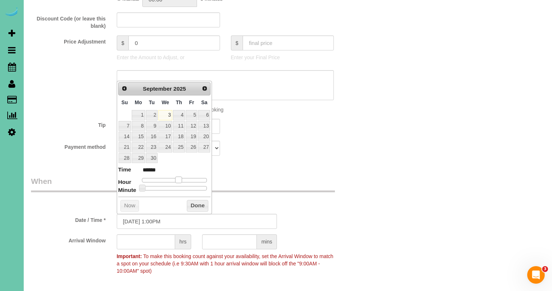
type input "[DATE] 2:00PM"
type input "******"
drag, startPoint x: 171, startPoint y: 179, endPoint x: 183, endPoint y: 180, distance: 12.5
click at [183, 180] on span at bounding box center [181, 179] width 7 height 7
click at [317, 168] on div "Who Email*** [EMAIL_ADDRESS][DOMAIN_NAME] Name * [PERSON_NAME] (GHC) Office Whe…" at bounding box center [197, 155] width 343 height 1023
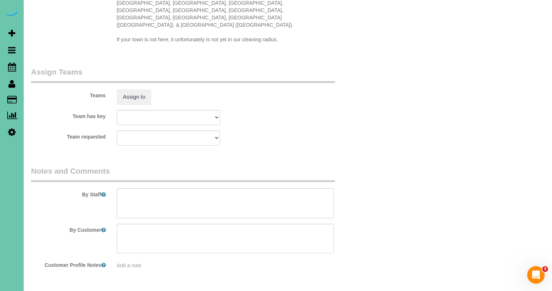
scroll to position [761, 0]
click at [125, 89] on button "Assign to" at bounding box center [134, 96] width 35 height 15
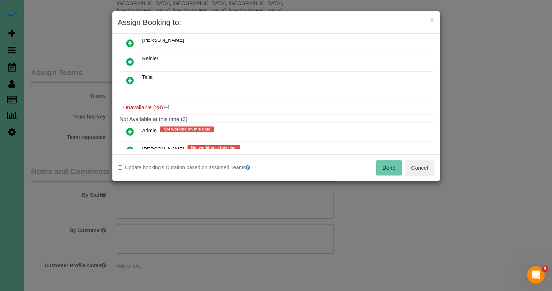
scroll to position [121, 0]
click at [133, 61] on icon at bounding box center [130, 61] width 8 height 9
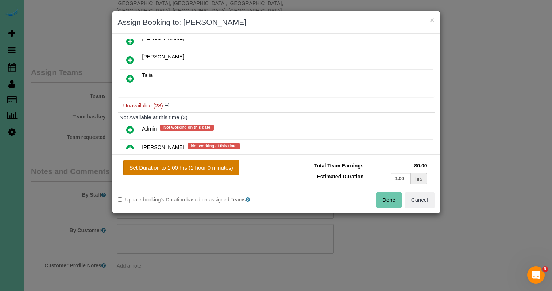
click at [199, 163] on button "Set Duration to 1.00 hrs (1 hour 0 minutes)" at bounding box center [181, 167] width 116 height 15
type input "1.00"
click at [381, 194] on button "Done" at bounding box center [389, 199] width 26 height 15
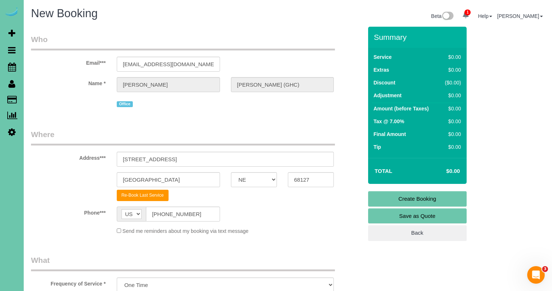
scroll to position [0, 0]
click at [419, 200] on link "Create Booking" at bounding box center [417, 198] width 99 height 15
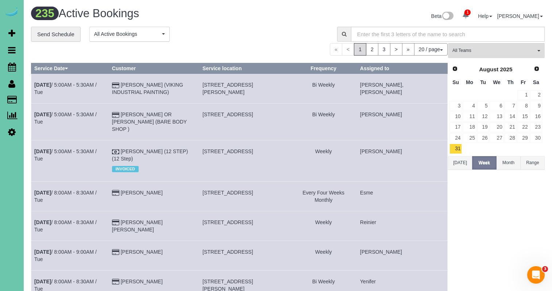
drag, startPoint x: 223, startPoint y: 94, endPoint x: 107, endPoint y: 78, distance: 117.1
click at [199, 94] on td "[PERSON_NAME] (VIKING INDUSTRIAL PAINTING)" at bounding box center [154, 89] width 91 height 30
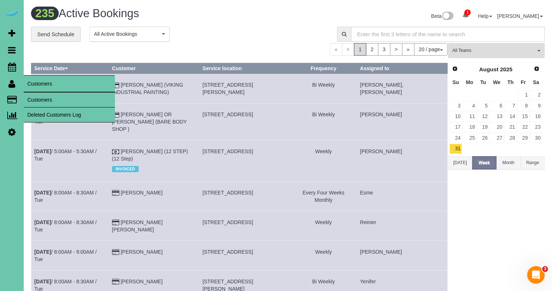
click at [44, 101] on link "Customers" at bounding box center [69, 99] width 91 height 15
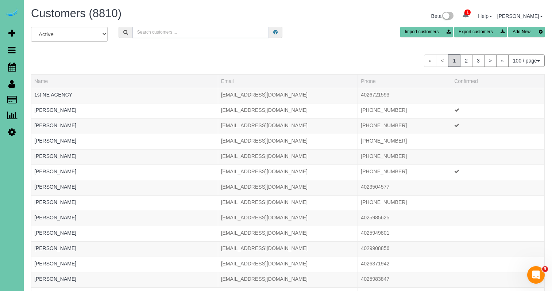
click at [208, 35] on input "text" at bounding box center [200, 32] width 137 height 11
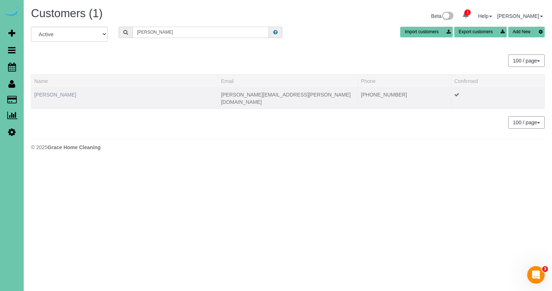
type input "[PERSON_NAME]"
click at [62, 93] on link "[PERSON_NAME]" at bounding box center [55, 95] width 42 height 6
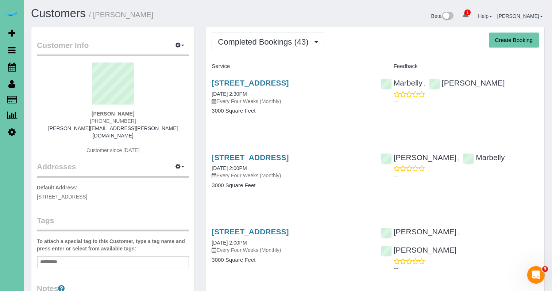
drag, startPoint x: 253, startPoint y: 46, endPoint x: 253, endPoint y: 51, distance: 5.1
click at [253, 46] on span "Completed Bookings (43)" at bounding box center [265, 41] width 94 height 9
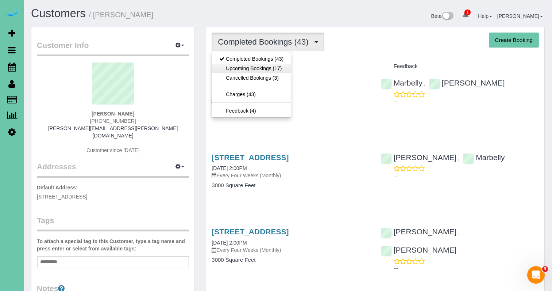
click at [256, 66] on link "Upcoming Bookings (17)" at bounding box center [251, 68] width 79 height 9
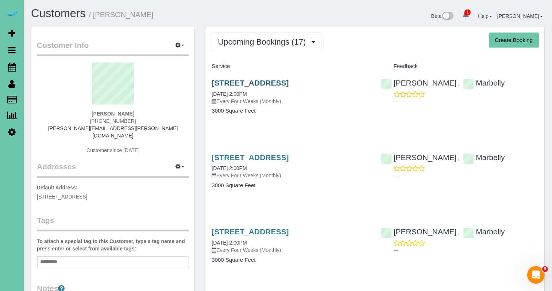
click at [238, 85] on link "[STREET_ADDRESS]" at bounding box center [250, 82] width 77 height 8
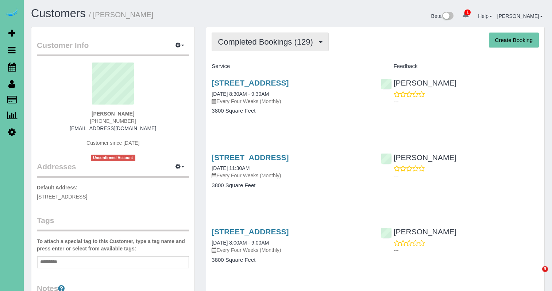
click at [267, 46] on span "Completed Bookings (129)" at bounding box center [267, 41] width 99 height 9
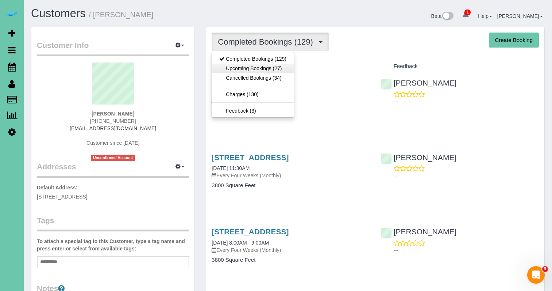
click at [262, 65] on link "Upcoming Bookings (27)" at bounding box center [253, 68] width 82 height 9
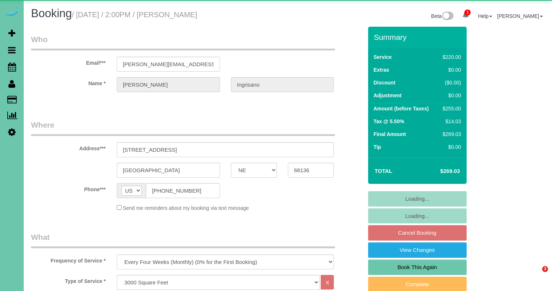
select select "NE"
select select "object:916"
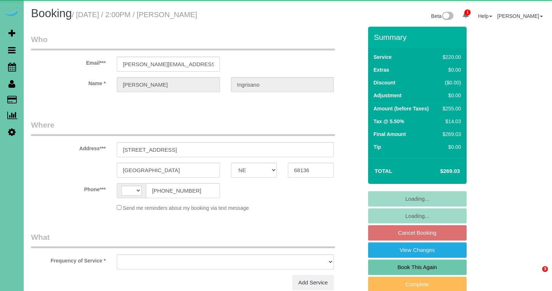
select select "NE"
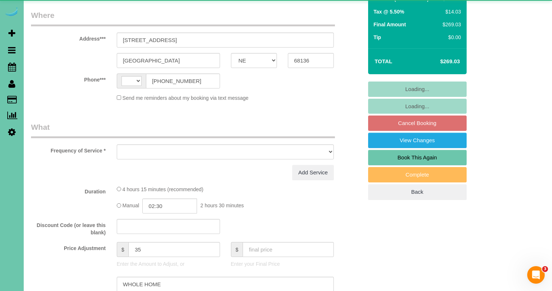
select select "string:[GEOGRAPHIC_DATA]"
select select "object:916"
select select "string:fspay-60d283b0-538c-4563-9172-a5d4e54c7250"
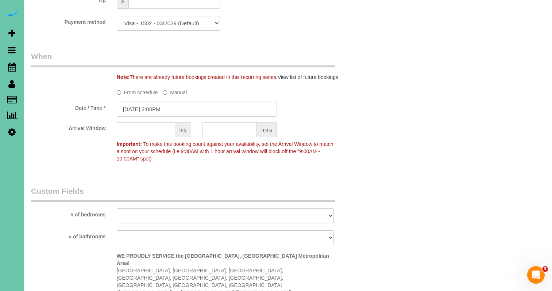
scroll to position [519, 0]
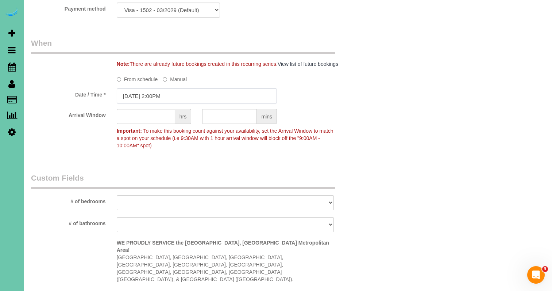
click at [184, 91] on input "09/30/2025 2:00PM" at bounding box center [197, 95] width 160 height 15
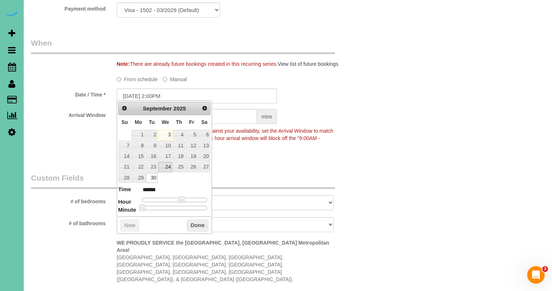
click at [167, 164] on link "24" at bounding box center [165, 167] width 14 height 10
type input "09/24/2025 1:00PM"
type input "******"
type input "09/24/2025 12:00PM"
type input "*******"
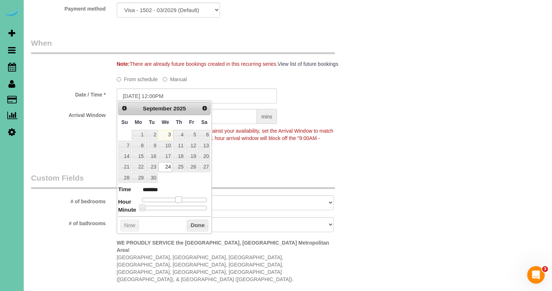
type input "09/24/2025 11:00AM"
type input "*******"
type input "09/24/2025 10:00AM"
type input "*******"
type input "09/24/2025 9:00AM"
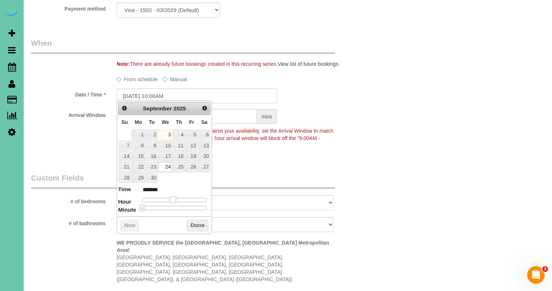
type input "******"
type input "09/24/2025 8:00AM"
type input "******"
drag, startPoint x: 182, startPoint y: 198, endPoint x: 209, endPoint y: 181, distance: 32.1
click at [166, 199] on span at bounding box center [164, 199] width 7 height 7
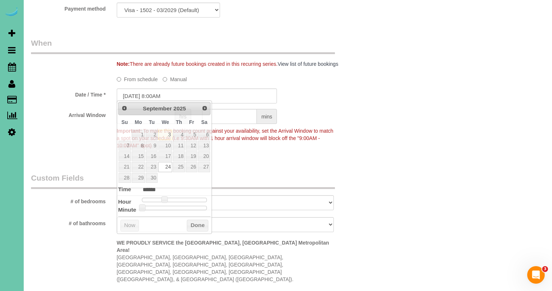
drag, startPoint x: 242, startPoint y: 167, endPoint x: 180, endPoint y: 132, distance: 70.6
click at [241, 167] on div "Who Email*** craig.ingrisano@gmail.com Name * Craig Ingrisano Where Address*** …" at bounding box center [197, 48] width 343 height 1083
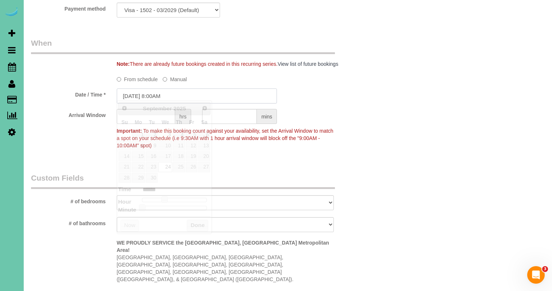
drag, startPoint x: 160, startPoint y: 94, endPoint x: 172, endPoint y: 97, distance: 12.6
click at [161, 94] on input "09/24/2025 8:00AM" at bounding box center [197, 95] width 160 height 15
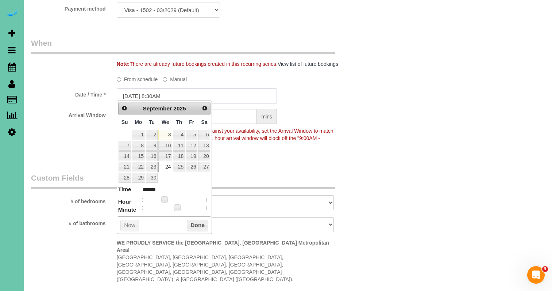
type input "09/24/2025 8:30AM"
click at [272, 141] on p "Important: To make this booking count against your availability, set the Arriva…" at bounding box center [225, 137] width 228 height 24
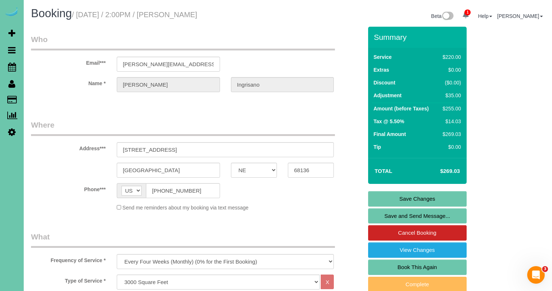
scroll to position [0, 0]
drag, startPoint x: 195, startPoint y: 191, endPoint x: 149, endPoint y: 192, distance: 46.0
click at [397, 214] on link "Save and Send Message..." at bounding box center [417, 215] width 99 height 15
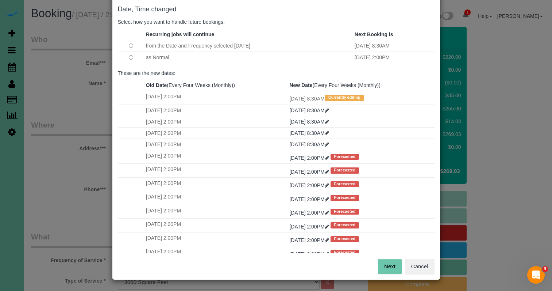
scroll to position [36, 0]
click at [392, 264] on button "Next" at bounding box center [390, 266] width 24 height 15
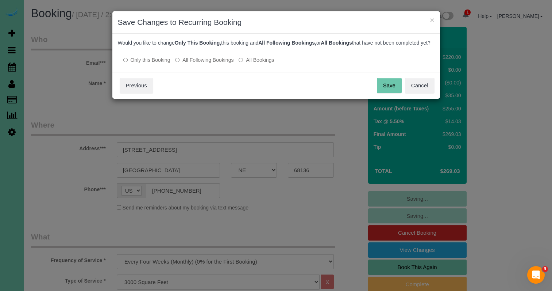
scroll to position [0, 0]
click at [195, 64] on label "All Following Bookings" at bounding box center [204, 59] width 58 height 7
click at [388, 93] on button "Save" at bounding box center [389, 85] width 25 height 15
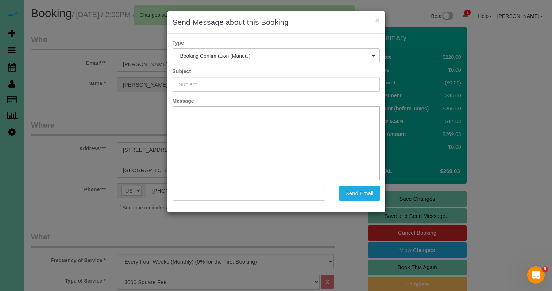
type input "Booking Confirmed!"
type input ""Craig Ingrisano" <craig.ingrisano@gmail.com>"
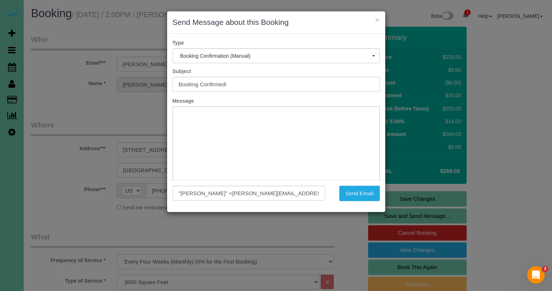
scroll to position [54, 0]
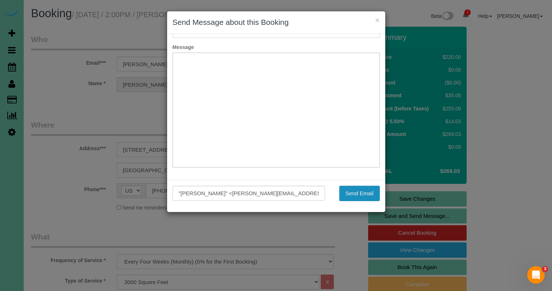
click at [370, 195] on button "Send Email" at bounding box center [359, 192] width 41 height 15
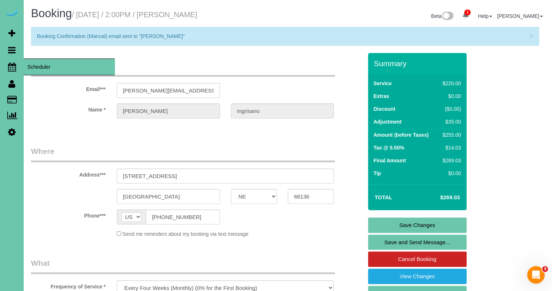
click at [14, 67] on icon at bounding box center [12, 66] width 8 height 9
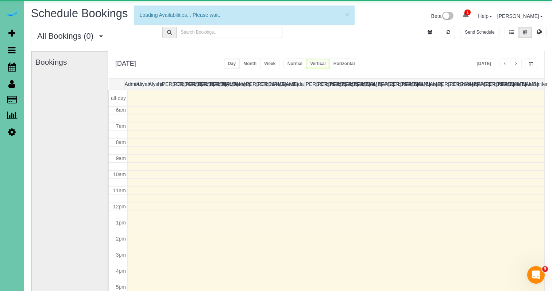
scroll to position [97, 0]
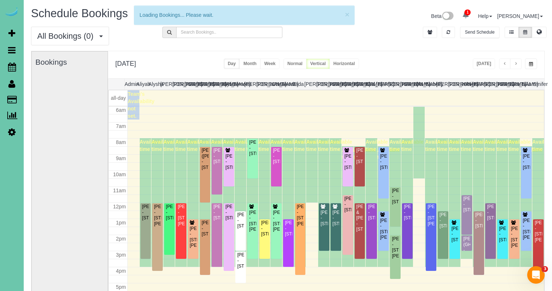
click at [529, 66] on button "button" at bounding box center [531, 63] width 12 height 11
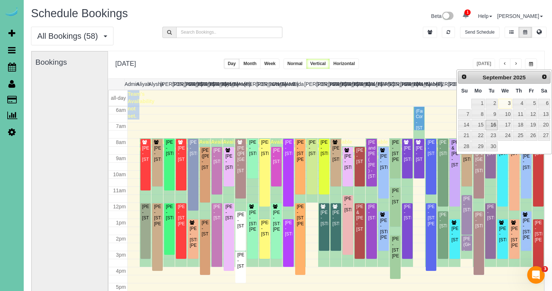
click at [493, 124] on link "16" at bounding box center [492, 125] width 12 height 10
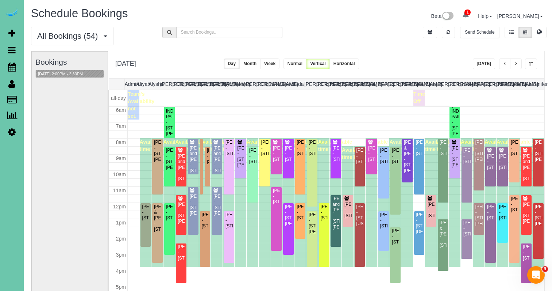
click at [502, 62] on button "button" at bounding box center [505, 63] width 12 height 11
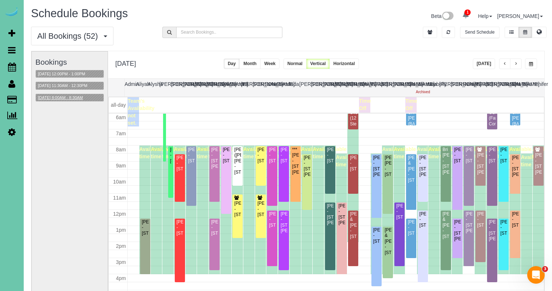
click at [75, 100] on div "Bookings 09/15/2025 12:00PM - 1:00PM 09/15/2025 11:30AM - 12:30PM 09/15/2025 8:…" at bounding box center [69, 196] width 69 height 291
click at [76, 98] on button "[DATE] 8:00AM - 8:30AM" at bounding box center [60, 98] width 49 height 8
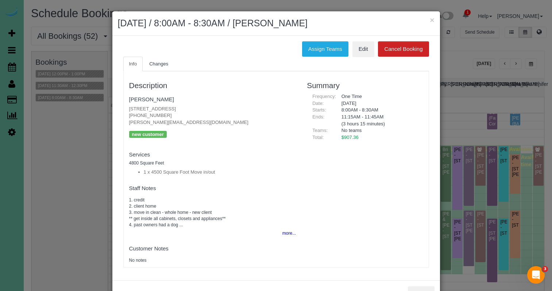
drag, startPoint x: 431, startPoint y: 19, endPoint x: 452, endPoint y: 25, distance: 21.5
click at [432, 19] on button "×" at bounding box center [432, 20] width 4 height 8
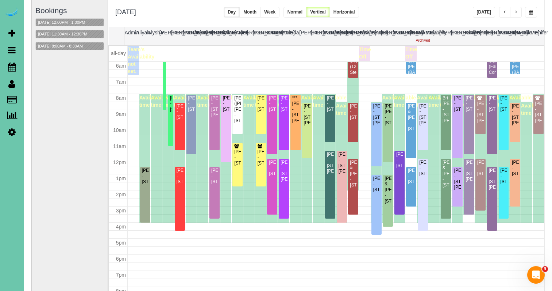
click at [514, 8] on button "button" at bounding box center [516, 12] width 12 height 11
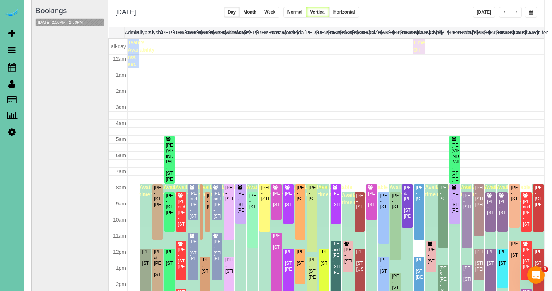
scroll to position [97, 0]
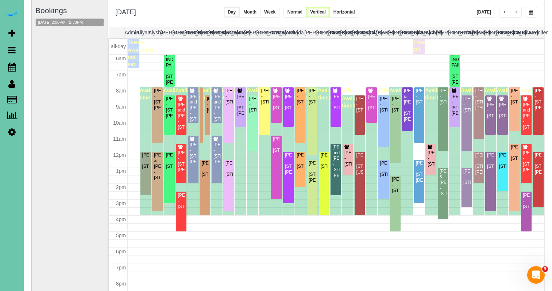
click at [514, 8] on button "button" at bounding box center [516, 12] width 12 height 11
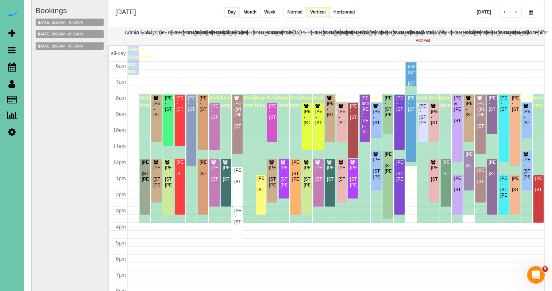
click at [516, 14] on span "button" at bounding box center [516, 12] width 4 height 4
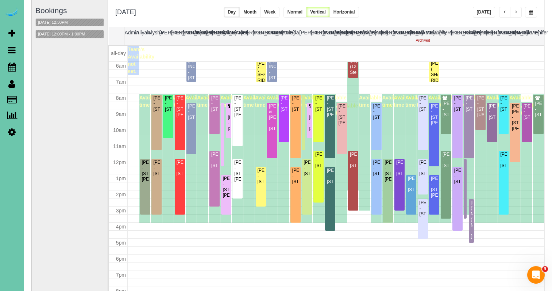
click at [531, 9] on button "button" at bounding box center [531, 12] width 12 height 11
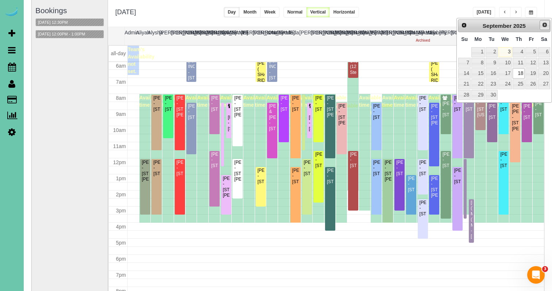
click at [545, 24] on span "Next" at bounding box center [545, 25] width 6 height 6
click at [520, 53] on link "2" at bounding box center [519, 52] width 12 height 10
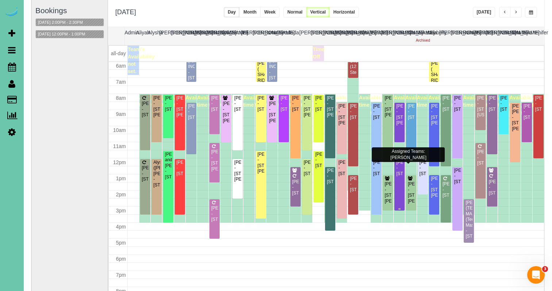
click at [399, 165] on div "[PERSON_NAME] - [STREET_ADDRESS]" at bounding box center [399, 168] width 7 height 17
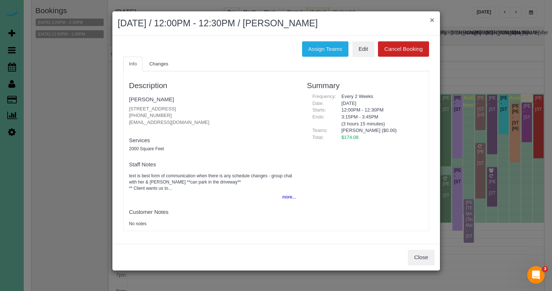
click at [431, 22] on button "×" at bounding box center [432, 20] width 4 height 8
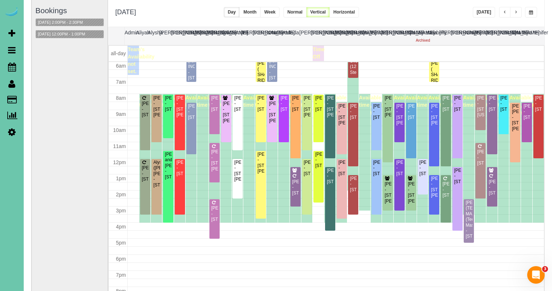
click at [530, 11] on span "button" at bounding box center [531, 12] width 4 height 4
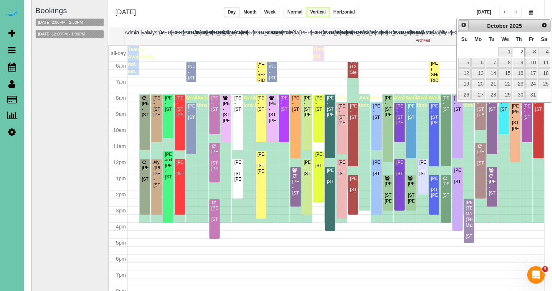
click at [463, 28] on link "Prev" at bounding box center [464, 25] width 10 height 10
click at [524, 74] on link "18" at bounding box center [519, 73] width 12 height 10
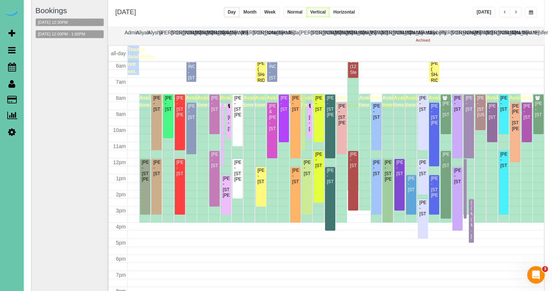
click at [280, 14] on button "Week" at bounding box center [269, 12] width 19 height 11
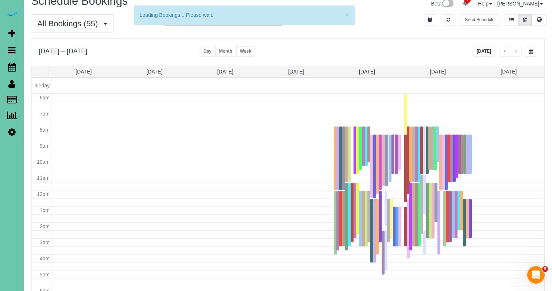
scroll to position [2, 0]
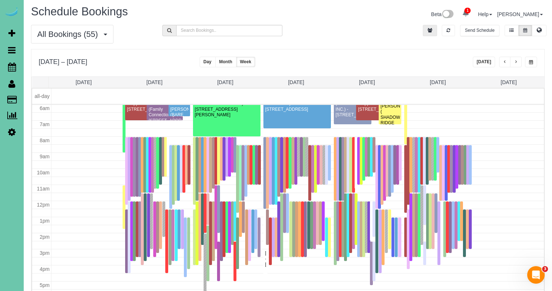
drag, startPoint x: 422, startPoint y: 35, endPoint x: 426, endPoint y: 32, distance: 4.7
click at [422, 35] on div "Send Schedule" at bounding box center [484, 32] width 131 height 15
click at [426, 32] on button "button" at bounding box center [430, 30] width 14 height 11
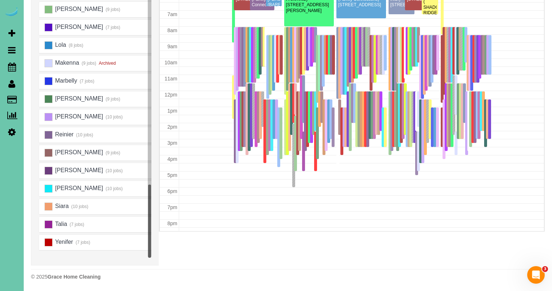
scroll to position [112, 0]
click at [49, 206] on ins at bounding box center [49, 206] width 8 height 8
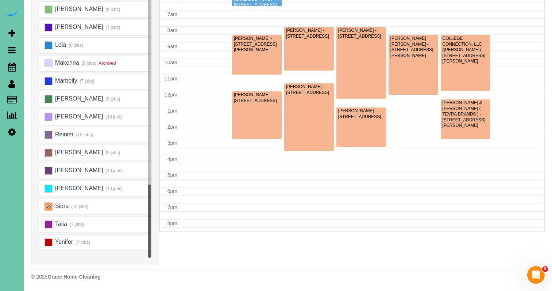
scroll to position [97, 0]
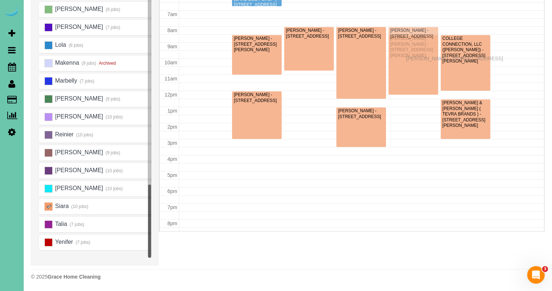
drag, startPoint x: 308, startPoint y: 116, endPoint x: 408, endPoint y: 57, distance: 116.2
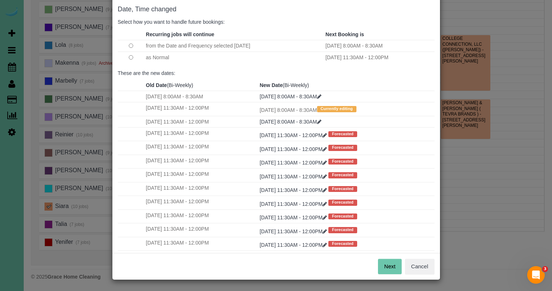
scroll to position [36, 0]
drag, startPoint x: 389, startPoint y: 264, endPoint x: 336, endPoint y: 239, distance: 58.3
click at [389, 264] on button "Next" at bounding box center [390, 266] width 24 height 15
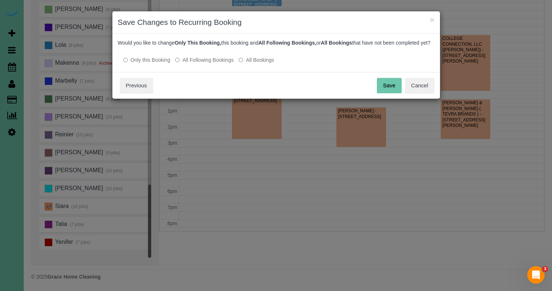
click at [211, 64] on label "All Following Bookings" at bounding box center [204, 59] width 58 height 7
drag, startPoint x: 395, startPoint y: 92, endPoint x: 353, endPoint y: 85, distance: 42.5
click at [395, 92] on button "Save" at bounding box center [389, 85] width 25 height 15
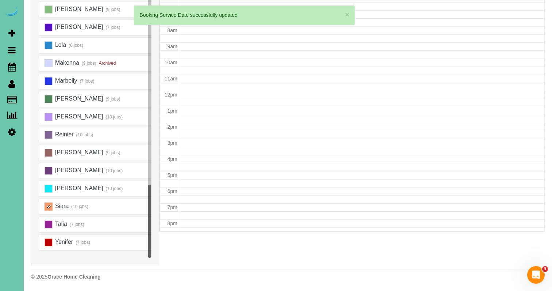
click at [49, 205] on ins at bounding box center [49, 206] width 8 height 8
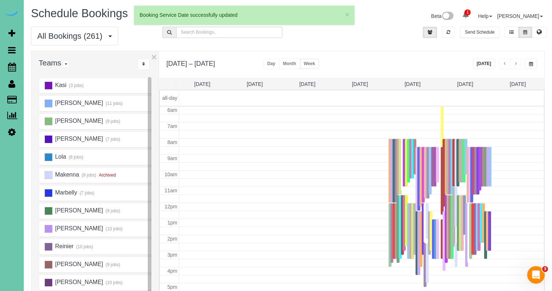
scroll to position [97, 0]
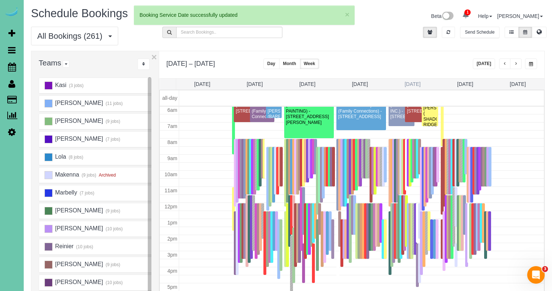
click at [411, 84] on link "[DATE]" at bounding box center [413, 84] width 16 height 6
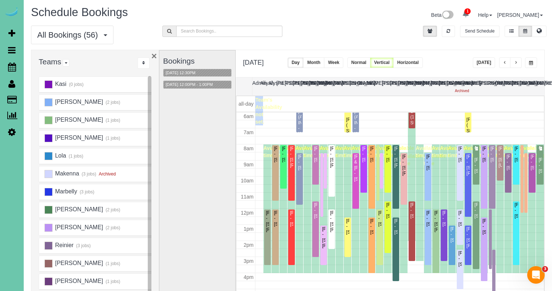
click at [154, 55] on button "×" at bounding box center [153, 55] width 5 height 9
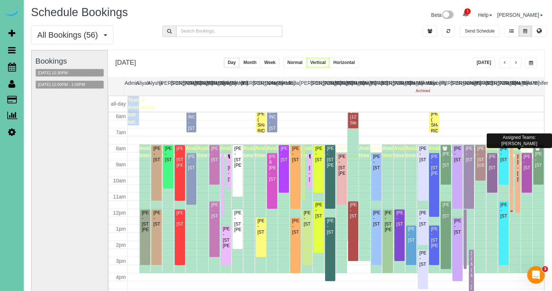
click at [511, 148] on div at bounding box center [511, 179] width 3 height 68
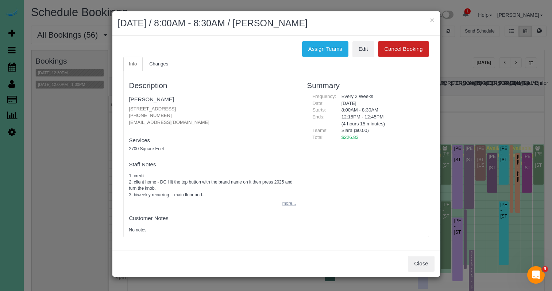
drag, startPoint x: 284, startPoint y: 194, endPoint x: 292, endPoint y: 196, distance: 8.0
click at [284, 194] on pre "1. credit 2. client home - DC Hit the top button with the brand name on it then…" at bounding box center [212, 185] width 167 height 25
click at [423, 260] on button "Close" at bounding box center [421, 262] width 26 height 15
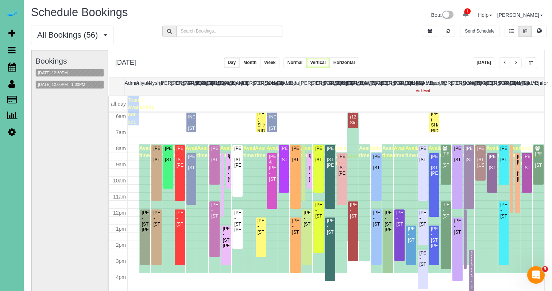
click at [530, 65] on button "button" at bounding box center [531, 62] width 12 height 11
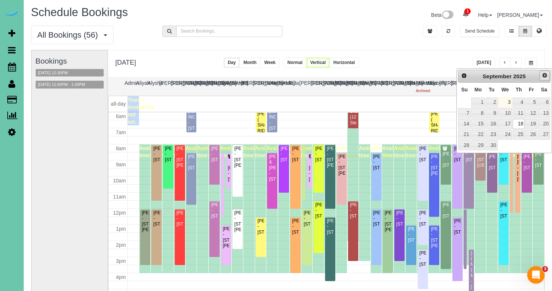
click at [543, 74] on span "Next" at bounding box center [545, 75] width 6 height 6
click at [519, 101] on link "2" at bounding box center [519, 102] width 12 height 10
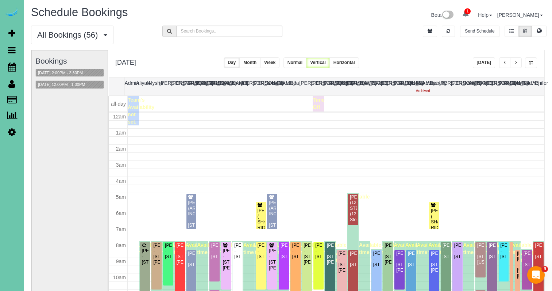
scroll to position [97, 0]
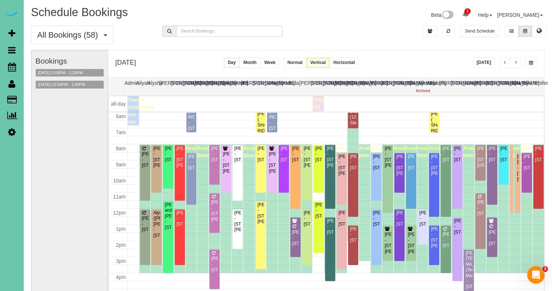
click at [529, 67] on button "button" at bounding box center [531, 62] width 12 height 11
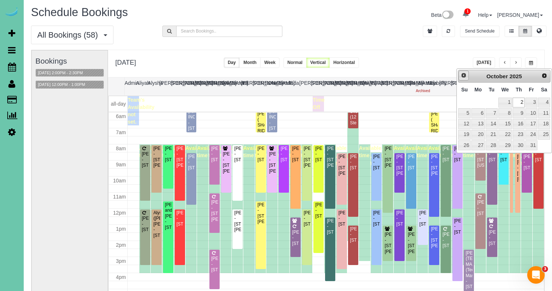
click at [462, 78] on span "Prev" at bounding box center [464, 75] width 6 height 6
click at [524, 125] on link "18" at bounding box center [519, 124] width 12 height 10
type input "**********"
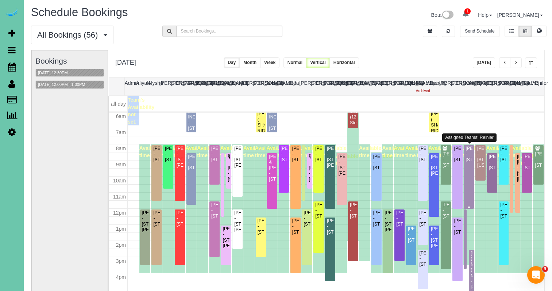
click at [468, 160] on div "[PERSON_NAME] - [STREET_ADDRESS]" at bounding box center [468, 154] width 7 height 17
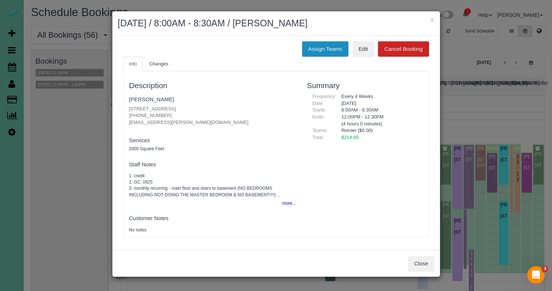
click at [316, 50] on button "Assign Teams" at bounding box center [325, 48] width 46 height 15
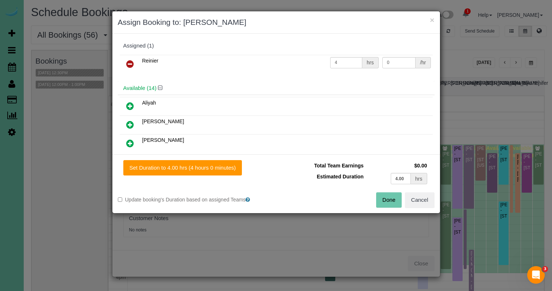
click at [132, 61] on icon at bounding box center [130, 63] width 8 height 9
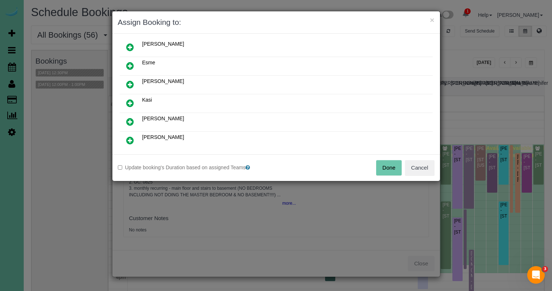
click at [127, 121] on icon at bounding box center [130, 121] width 8 height 9
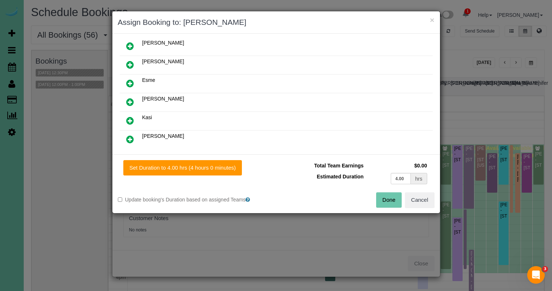
scroll to position [135, 0]
drag, startPoint x: 166, startPoint y: 167, endPoint x: 211, endPoint y: 174, distance: 45.1
click at [166, 168] on button "Set Duration to 4.00 hrs (4 hours 0 minutes)" at bounding box center [182, 167] width 119 height 15
type input "4.00"
click at [388, 197] on button "Done" at bounding box center [389, 199] width 26 height 15
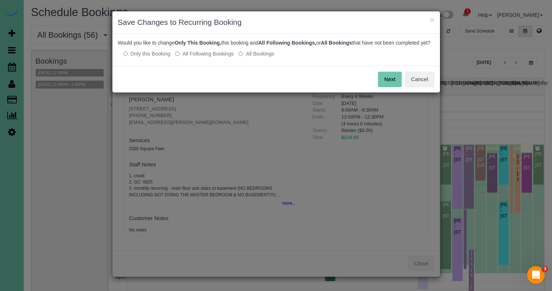
click at [199, 65] on div "Would you like to change Only This Booking, this booking and All Following Book…" at bounding box center [276, 50] width 328 height 32
click at [202, 57] on label "All Following Bookings" at bounding box center [204, 53] width 58 height 7
click at [388, 83] on button "Save" at bounding box center [389, 79] width 25 height 15
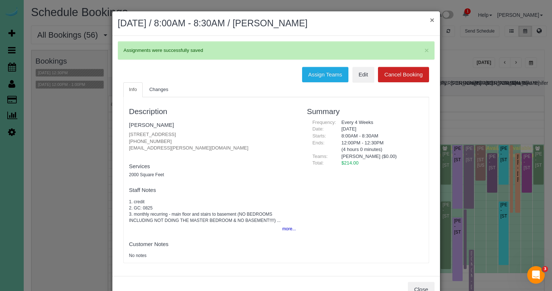
click at [431, 19] on button "×" at bounding box center [432, 20] width 4 height 8
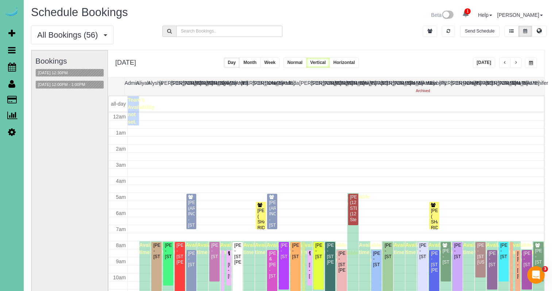
scroll to position [97, 0]
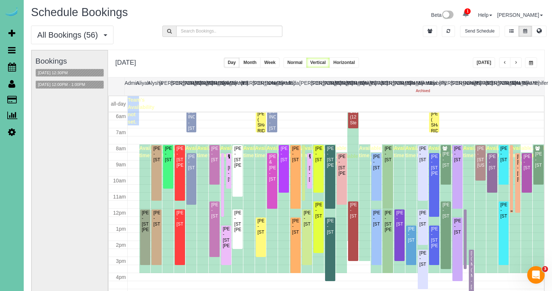
click at [512, 154] on div at bounding box center [511, 179] width 3 height 68
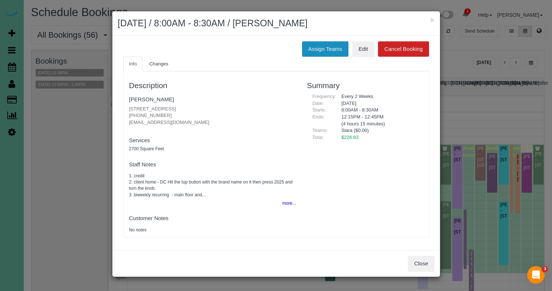
click at [316, 47] on button "Assign Teams" at bounding box center [325, 48] width 46 height 15
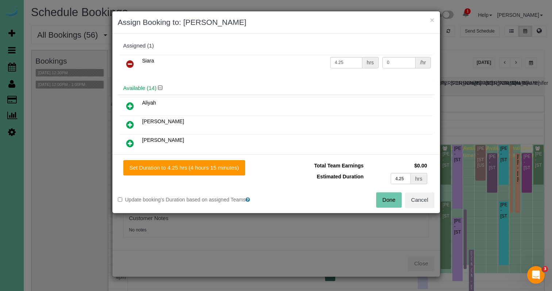
click at [129, 63] on icon at bounding box center [130, 63] width 8 height 9
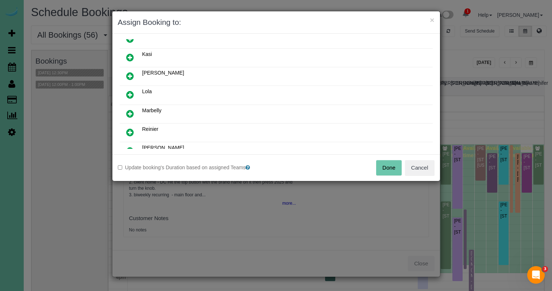
scroll to position [181, 0]
drag, startPoint x: 135, startPoint y: 126, endPoint x: 176, endPoint y: 136, distance: 42.5
click at [135, 126] on link at bounding box center [130, 132] width 17 height 15
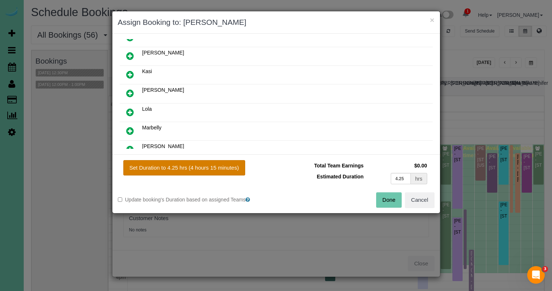
click at [221, 163] on button "Set Duration to 4.25 hrs (4 hours 15 minutes)" at bounding box center [184, 167] width 122 height 15
type input "4.25"
click at [390, 199] on button "Done" at bounding box center [389, 199] width 26 height 15
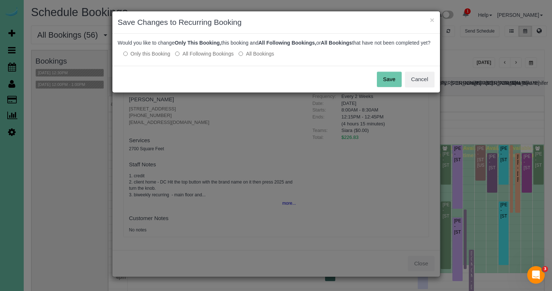
click at [202, 57] on label "All Following Bookings" at bounding box center [204, 53] width 58 height 7
click at [387, 87] on button "Save" at bounding box center [389, 79] width 25 height 15
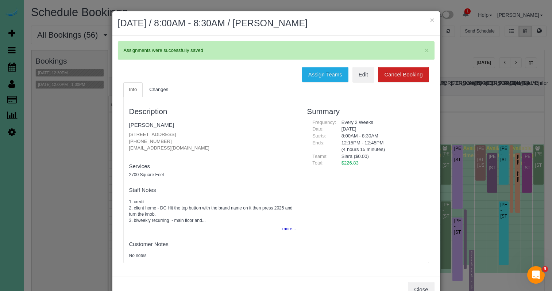
click at [209, 162] on div "Description Koryn Duell 11510 S 109th St, Papillion, NE 68046 (316) 737-0251 kn…" at bounding box center [213, 180] width 178 height 158
drag, startPoint x: 167, startPoint y: 140, endPoint x: 123, endPoint y: 138, distance: 43.8
click at [124, 138] on div "Description Koryn Duell 11510 S 109th St, Papillion, NE 68046 (316) 737-0251 kn…" at bounding box center [213, 180] width 178 height 158
copy p "(316) 737-0251"
click at [418, 286] on button "Close" at bounding box center [421, 288] width 26 height 15
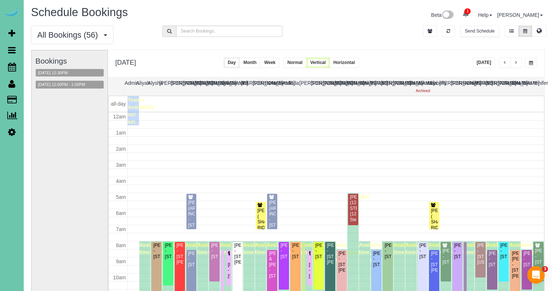
scroll to position [97, 0]
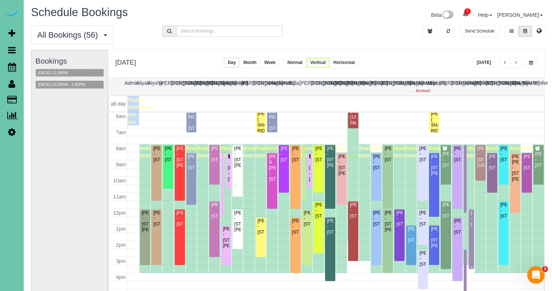
click at [472, 227] on div "[PERSON_NAME] - [STREET_ADDRESS]" at bounding box center [471, 218] width 2 height 17
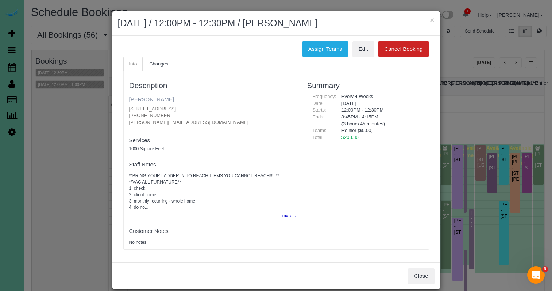
click at [151, 101] on link "Chris Biermann" at bounding box center [151, 99] width 45 height 6
click at [432, 19] on button "×" at bounding box center [432, 20] width 4 height 8
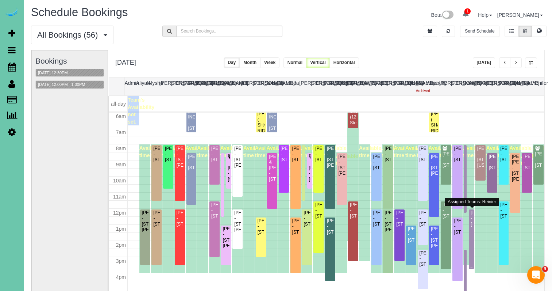
click at [473, 221] on div "[PERSON_NAME] - [STREET_ADDRESS]" at bounding box center [471, 218] width 2 height 17
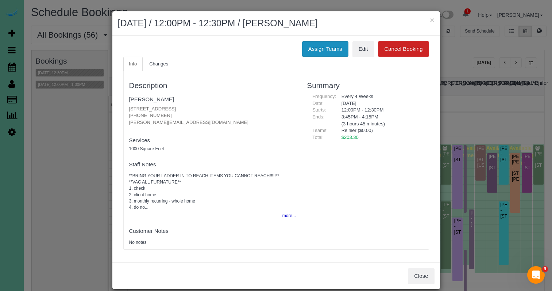
click at [320, 46] on button "Assign Teams" at bounding box center [325, 48] width 46 height 15
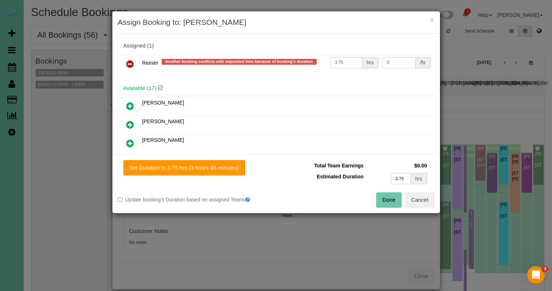
click at [124, 63] on link at bounding box center [130, 64] width 17 height 15
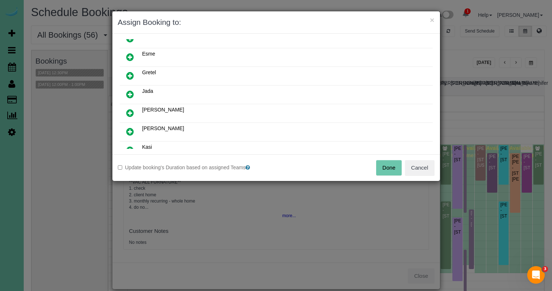
scroll to position [130, 0]
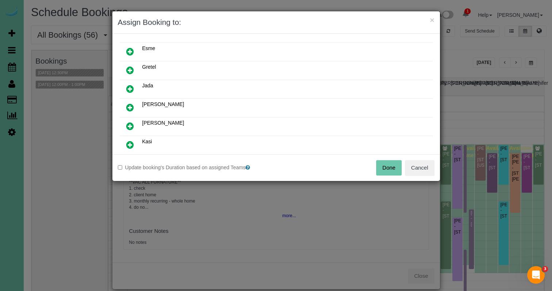
click at [130, 125] on icon at bounding box center [130, 126] width 8 height 9
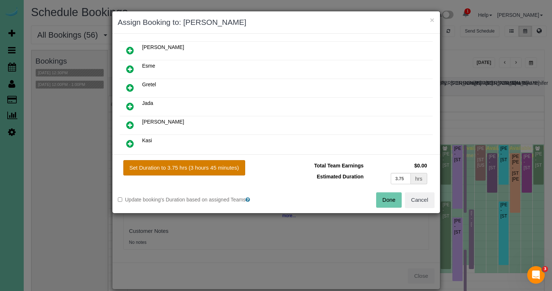
drag, startPoint x: 200, startPoint y: 166, endPoint x: 205, endPoint y: 168, distance: 5.0
click at [200, 166] on button "Set Duration to 3.75 hrs (3 hours 45 minutes)" at bounding box center [184, 167] width 122 height 15
type input "3.75"
click at [388, 198] on button "Done" at bounding box center [389, 199] width 26 height 15
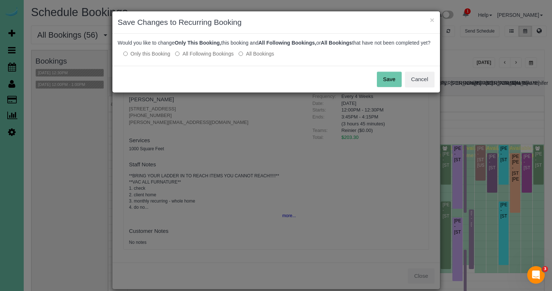
drag, startPoint x: 380, startPoint y: 84, endPoint x: 365, endPoint y: 84, distance: 15.3
click at [380, 84] on button "Save" at bounding box center [389, 79] width 25 height 15
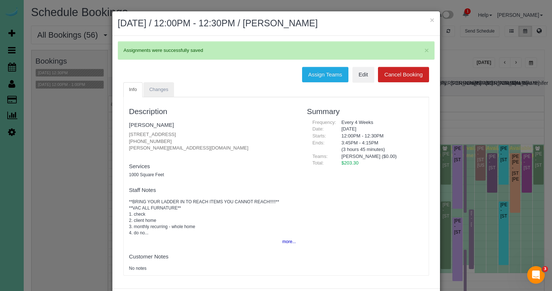
click at [154, 91] on span "Changes" at bounding box center [158, 89] width 19 height 5
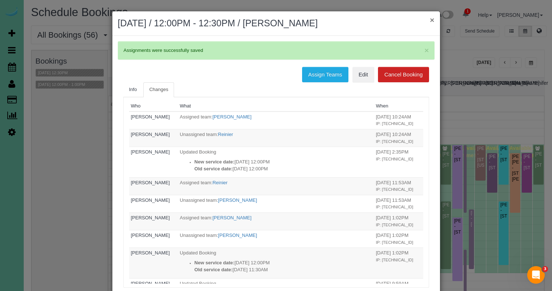
click at [430, 21] on button "×" at bounding box center [432, 20] width 4 height 8
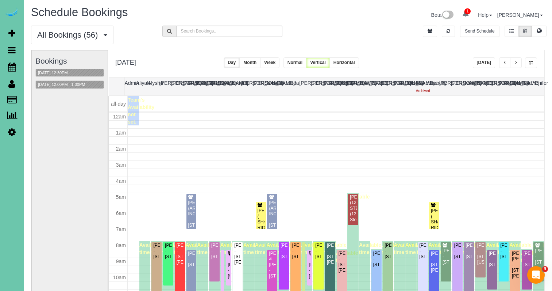
scroll to position [97, 0]
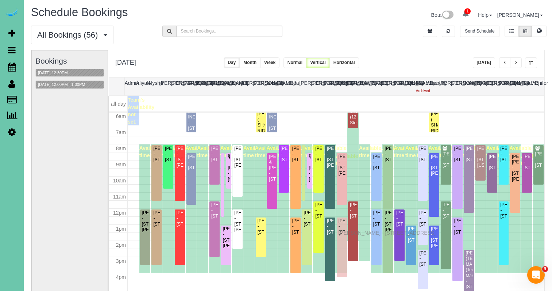
drag, startPoint x: 341, startPoint y: 227, endPoint x: 341, endPoint y: 231, distance: 4.4
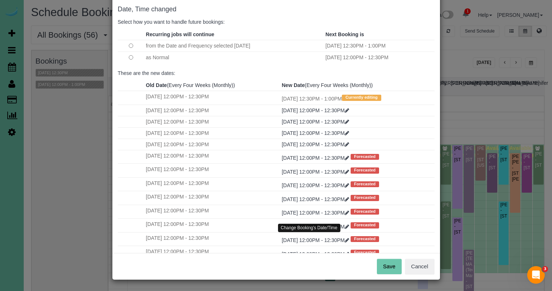
scroll to position [36, 0]
drag, startPoint x: 392, startPoint y: 272, endPoint x: 384, endPoint y: 261, distance: 13.5
click at [392, 272] on button "Save" at bounding box center [389, 266] width 25 height 15
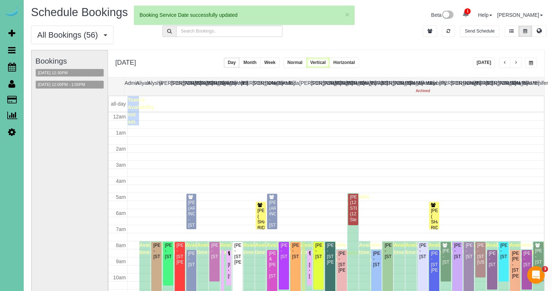
scroll to position [97, 0]
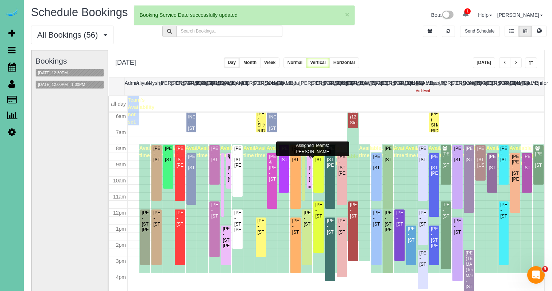
click at [310, 167] on div "[PERSON_NAME] - [STREET_ADDRESS]" at bounding box center [310, 173] width 2 height 17
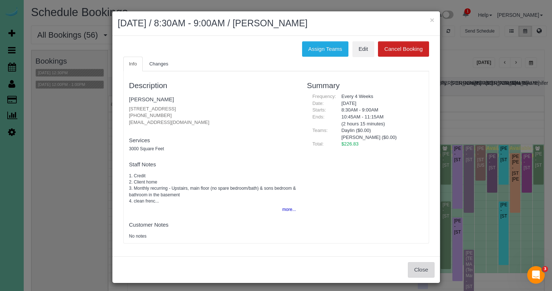
click at [429, 264] on button "Close" at bounding box center [421, 269] width 26 height 15
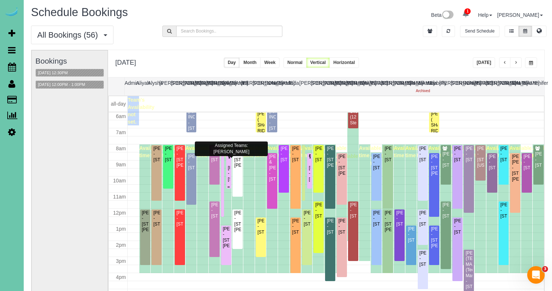
click at [228, 164] on div "[PERSON_NAME] - [STREET_ADDRESS]" at bounding box center [229, 168] width 2 height 28
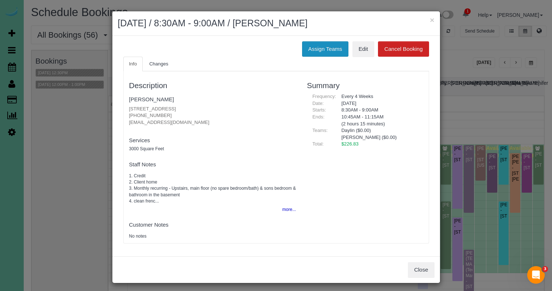
click at [319, 52] on button "Assign Teams" at bounding box center [325, 48] width 46 height 15
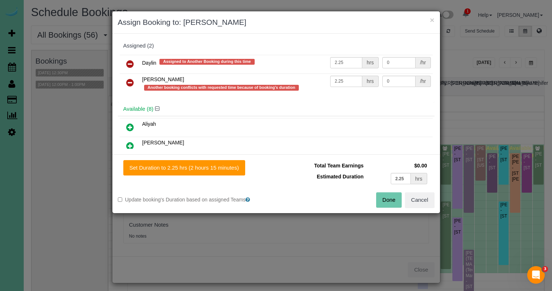
click at [130, 61] on icon at bounding box center [130, 63] width 8 height 9
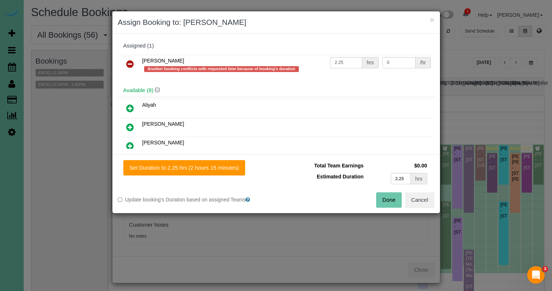
click at [130, 61] on icon at bounding box center [130, 63] width 8 height 9
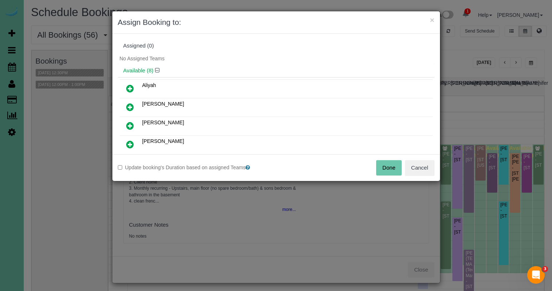
click at [130, 85] on icon at bounding box center [130, 88] width 8 height 9
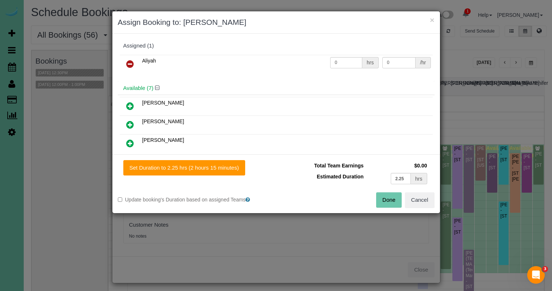
click at [131, 107] on icon at bounding box center [130, 105] width 8 height 9
click at [129, 81] on icon at bounding box center [130, 82] width 8 height 9
click at [128, 123] on icon at bounding box center [130, 124] width 8 height 9
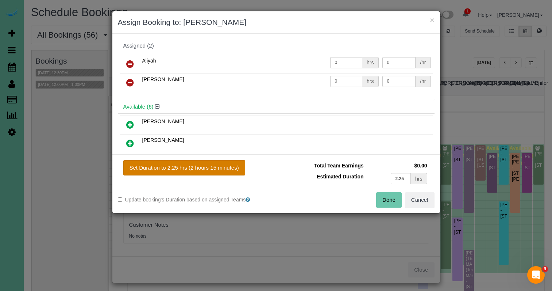
click at [188, 161] on button "Set Duration to 2.25 hrs (2 hours 15 minutes)" at bounding box center [184, 167] width 122 height 15
type input "2.25"
click at [381, 198] on button "Done" at bounding box center [389, 199] width 26 height 15
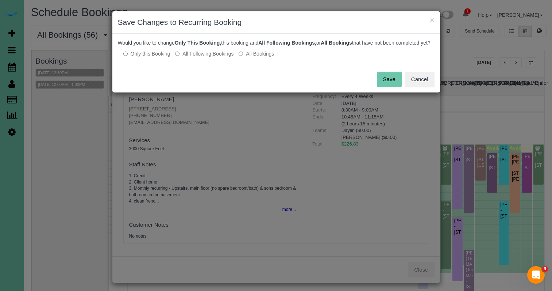
click at [397, 83] on button "Save" at bounding box center [389, 79] width 25 height 15
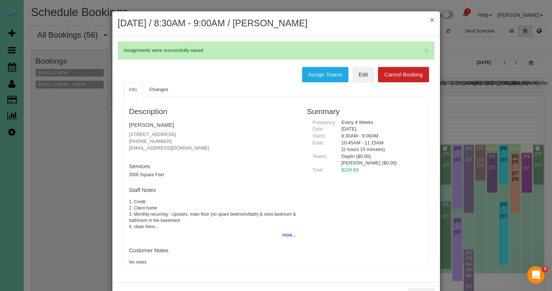
click at [434, 19] on button "×" at bounding box center [432, 20] width 4 height 8
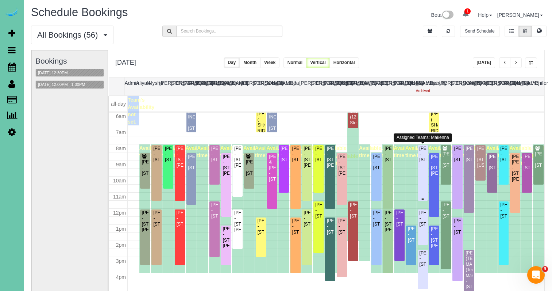
click at [422, 162] on div "[PERSON_NAME] - [STREET_ADDRESS]" at bounding box center [422, 154] width 7 height 17
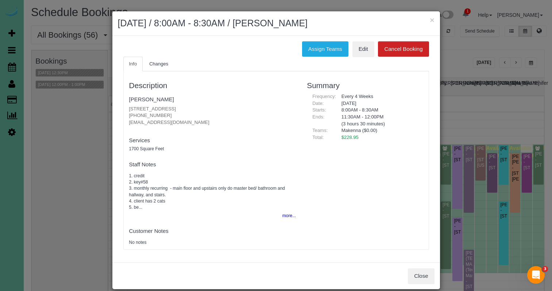
click at [333, 57] on ul "Info Changes" at bounding box center [276, 64] width 306 height 15
click at [329, 52] on button "Assign Teams" at bounding box center [325, 48] width 46 height 15
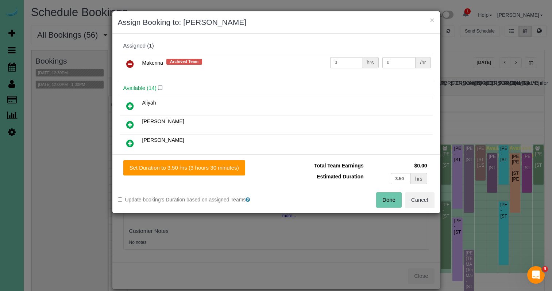
click at [125, 64] on link at bounding box center [130, 64] width 17 height 15
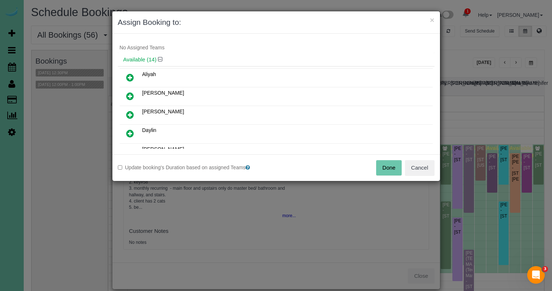
drag, startPoint x: 129, startPoint y: 120, endPoint x: 137, endPoint y: 135, distance: 16.7
click at [129, 120] on link at bounding box center [130, 115] width 17 height 15
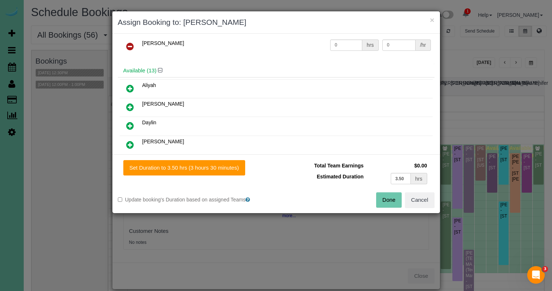
scroll to position [18, 0]
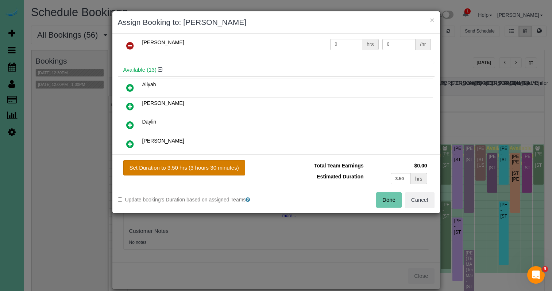
click at [173, 164] on button "Set Duration to 3.50 hrs (3 hours 30 minutes)" at bounding box center [184, 167] width 122 height 15
type input "3.50"
click at [402, 203] on div "Done Cancel" at bounding box center [358, 199] width 164 height 15
drag, startPoint x: 387, startPoint y: 202, endPoint x: 383, endPoint y: 199, distance: 5.0
click at [387, 202] on button "Done" at bounding box center [389, 199] width 26 height 15
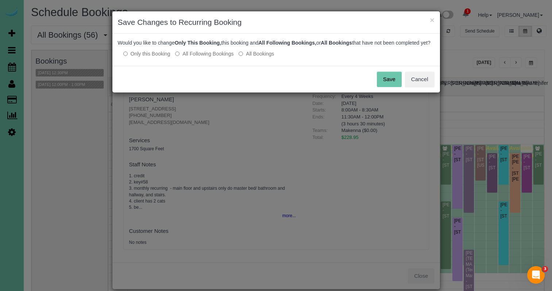
drag, startPoint x: 218, startPoint y: 62, endPoint x: 224, endPoint y: 64, distance: 5.9
click at [218, 57] on label "All Following Bookings" at bounding box center [204, 53] width 58 height 7
click at [399, 85] on button "Save" at bounding box center [389, 79] width 25 height 15
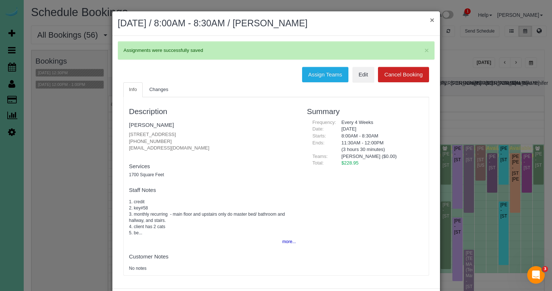
click at [431, 18] on button "×" at bounding box center [432, 20] width 4 height 8
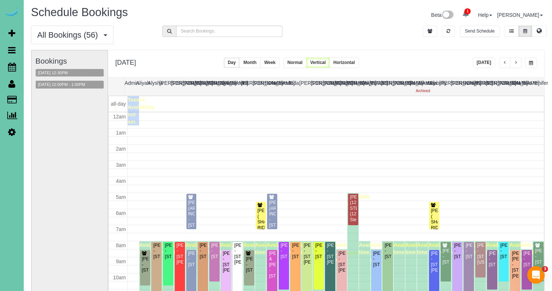
scroll to position [97, 0]
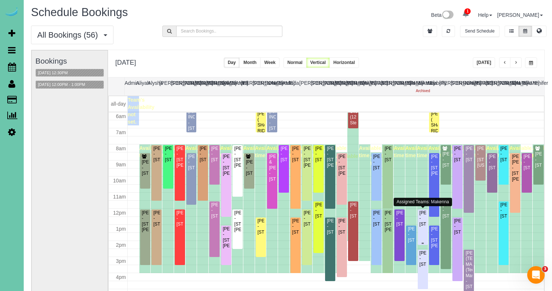
click at [426, 225] on div "[PERSON_NAME] - [STREET_ADDRESS]" at bounding box center [422, 218] width 7 height 17
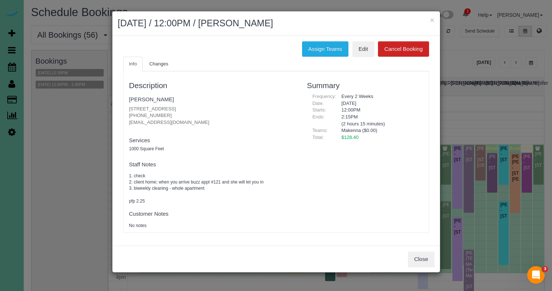
drag, startPoint x: 311, startPoint y: 47, endPoint x: 281, endPoint y: 51, distance: 30.1
click at [311, 47] on button "Assign Teams" at bounding box center [325, 48] width 46 height 15
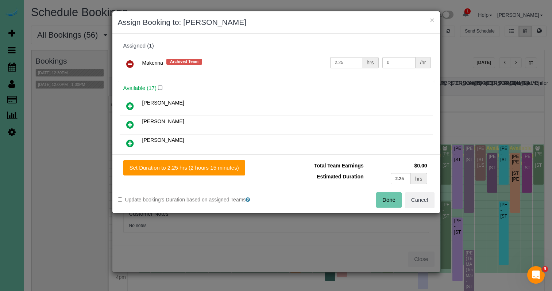
click at [132, 64] on icon at bounding box center [130, 63] width 8 height 9
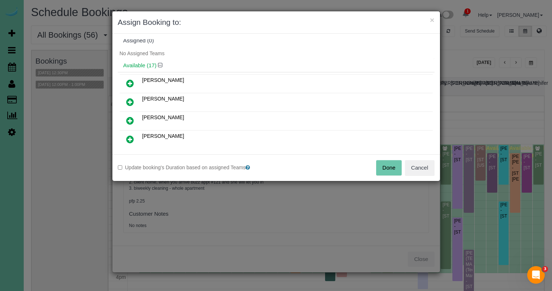
scroll to position [5, 0]
click at [129, 119] on icon at bounding box center [130, 120] width 8 height 9
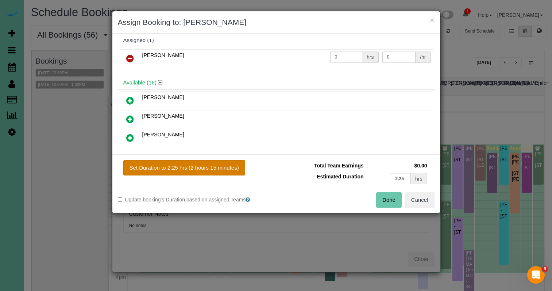
click at [215, 167] on button "Set Duration to 2.25 hrs (2 hours 15 minutes)" at bounding box center [184, 167] width 122 height 15
type input "2.25"
drag, startPoint x: 239, startPoint y: 167, endPoint x: 278, endPoint y: 172, distance: 39.3
click at [239, 167] on button "Set Duration to 2.25 hrs (2 hours 15 minutes)" at bounding box center [184, 167] width 122 height 15
click at [392, 196] on button "Done" at bounding box center [389, 199] width 26 height 15
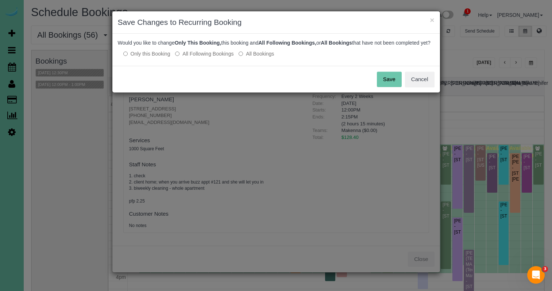
click at [208, 57] on label "All Following Bookings" at bounding box center [204, 53] width 58 height 7
click at [391, 83] on button "Save" at bounding box center [389, 79] width 25 height 15
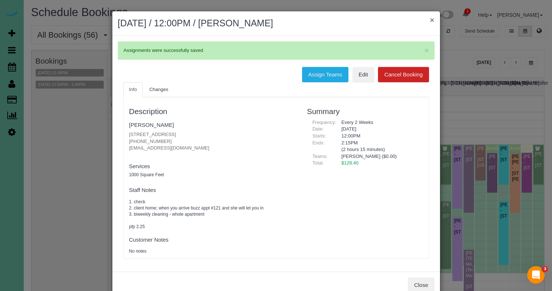
click at [432, 19] on button "×" at bounding box center [432, 20] width 4 height 8
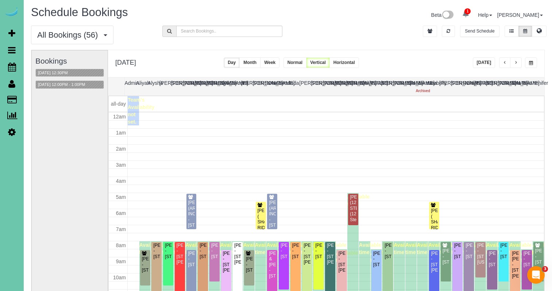
scroll to position [97, 0]
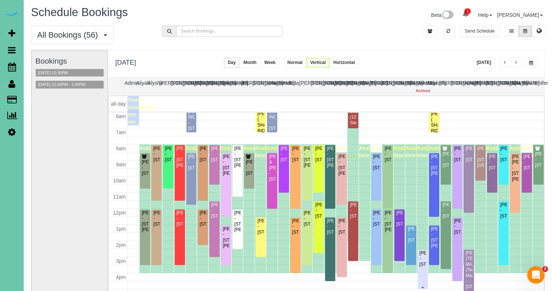
click at [424, 267] on div "[PERSON_NAME] - [STREET_ADDRESS]" at bounding box center [422, 258] width 7 height 17
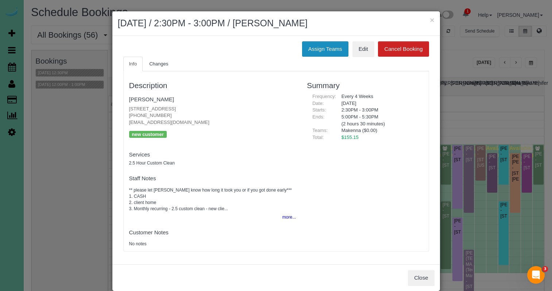
click at [327, 50] on button "Assign Teams" at bounding box center [325, 48] width 46 height 15
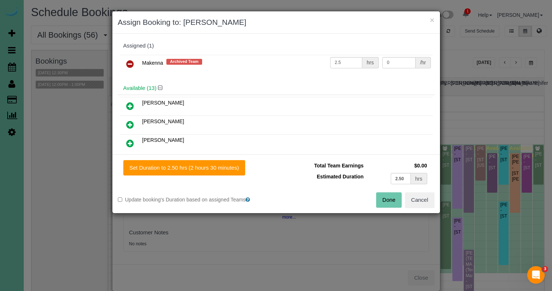
click at [134, 64] on icon at bounding box center [130, 63] width 8 height 9
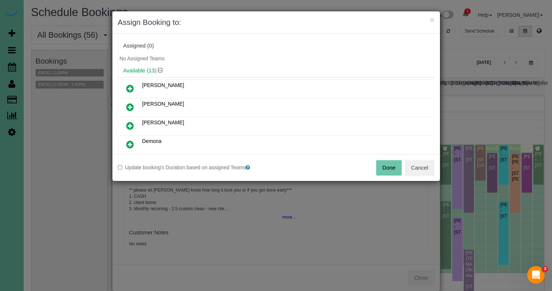
click at [131, 128] on icon at bounding box center [130, 125] width 8 height 9
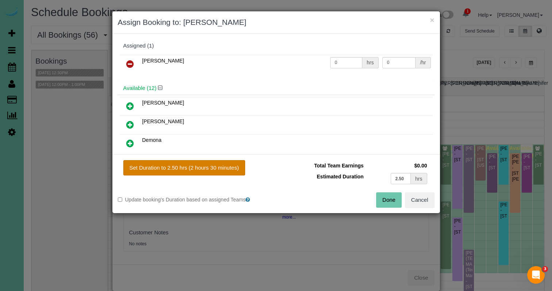
drag, startPoint x: 179, startPoint y: 164, endPoint x: 218, endPoint y: 168, distance: 39.3
click at [182, 164] on button "Set Duration to 2.50 hrs (2 hours 30 minutes)" at bounding box center [184, 167] width 122 height 15
type input "2.50"
click at [394, 202] on button "Done" at bounding box center [389, 199] width 26 height 15
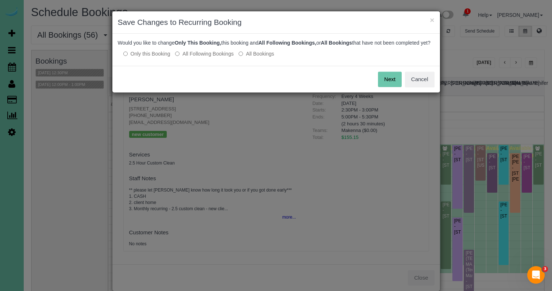
drag, startPoint x: 216, startPoint y: 62, endPoint x: 230, endPoint y: 63, distance: 14.3
click at [216, 57] on label "All Following Bookings" at bounding box center [204, 53] width 58 height 7
drag, startPoint x: 388, startPoint y: 84, endPoint x: 381, endPoint y: 86, distance: 7.4
click at [388, 84] on button "Save" at bounding box center [389, 79] width 25 height 15
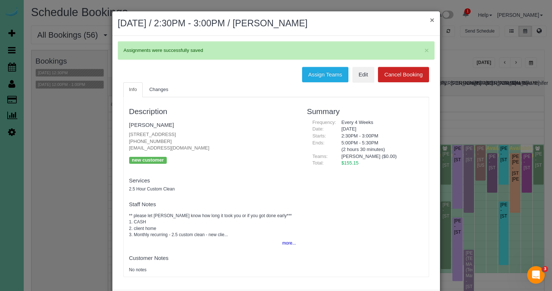
click at [431, 20] on button "×" at bounding box center [432, 20] width 4 height 8
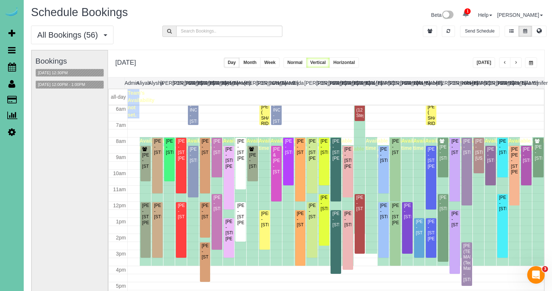
click at [531, 61] on span "button" at bounding box center [531, 63] width 4 height 4
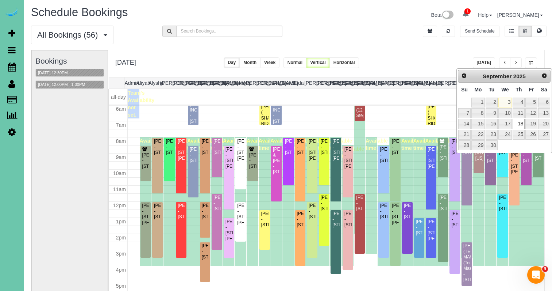
click at [113, 50] on div "**********" at bounding box center [326, 63] width 437 height 27
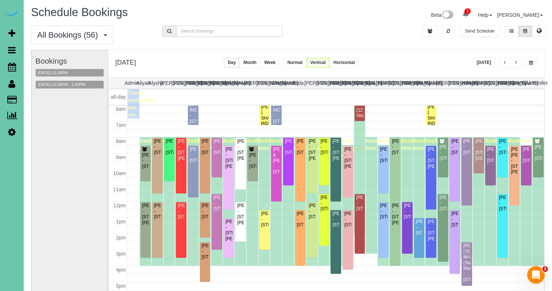
click at [188, 31] on input "text" at bounding box center [229, 31] width 107 height 11
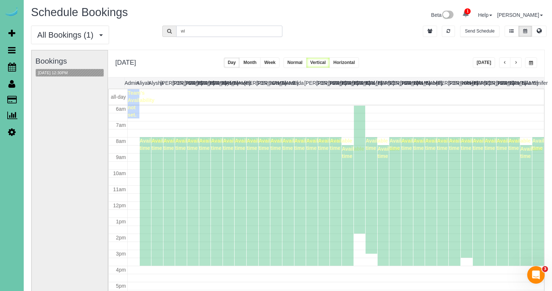
type input "w"
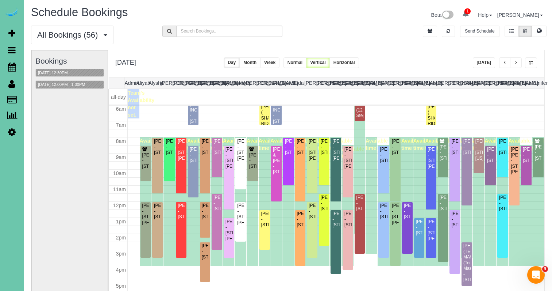
click at [527, 68] on button "button" at bounding box center [531, 62] width 12 height 11
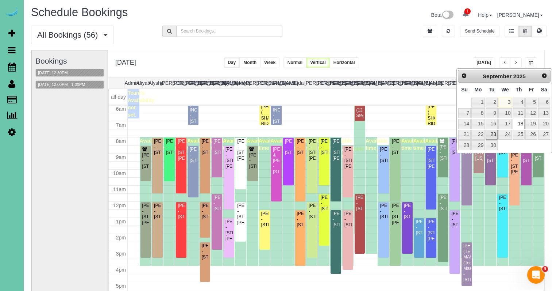
click at [493, 135] on link "23" at bounding box center [492, 135] width 12 height 10
type input "**********"
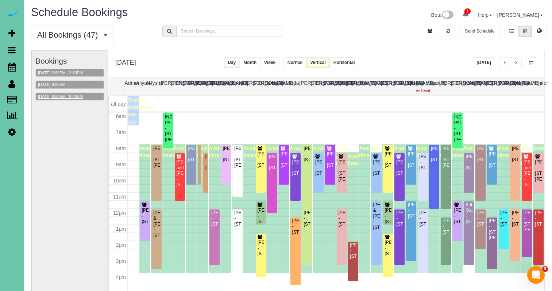
click at [79, 93] on button "09/23/2025 8:00AM - 8:30AM" at bounding box center [60, 97] width 49 height 8
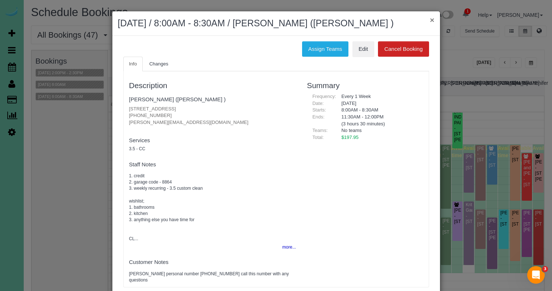
click at [431, 21] on button "×" at bounding box center [432, 20] width 4 height 8
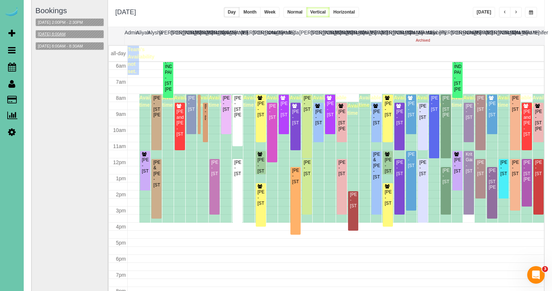
click at [66, 36] on button "09/23/2025 8:00AM" at bounding box center [52, 34] width 32 height 8
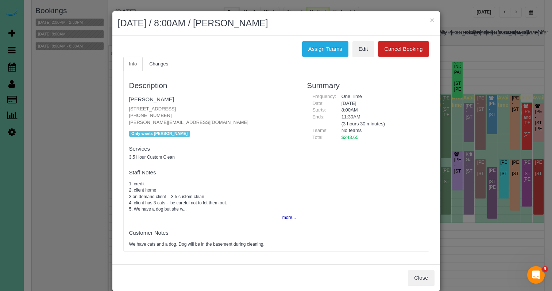
drag, startPoint x: 412, startPoint y: 265, endPoint x: 367, endPoint y: 262, distance: 45.0
click at [412, 265] on div "Close" at bounding box center [276, 277] width 328 height 27
click at [419, 270] on button "Close" at bounding box center [421, 277] width 26 height 15
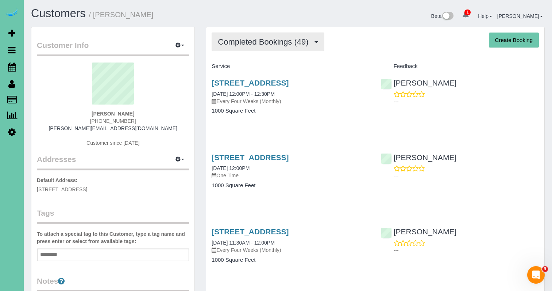
click at [237, 37] on span "Completed Bookings (49)" at bounding box center [265, 41] width 94 height 9
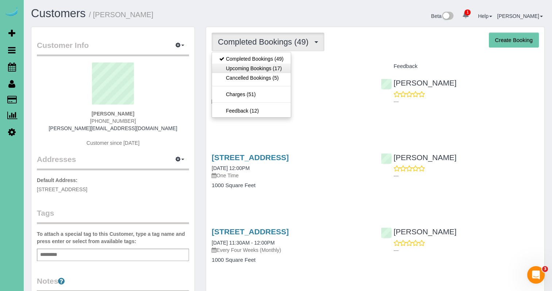
click at [239, 67] on link "Upcoming Bookings (17)" at bounding box center [251, 68] width 79 height 9
